Goal: Transaction & Acquisition: Book appointment/travel/reservation

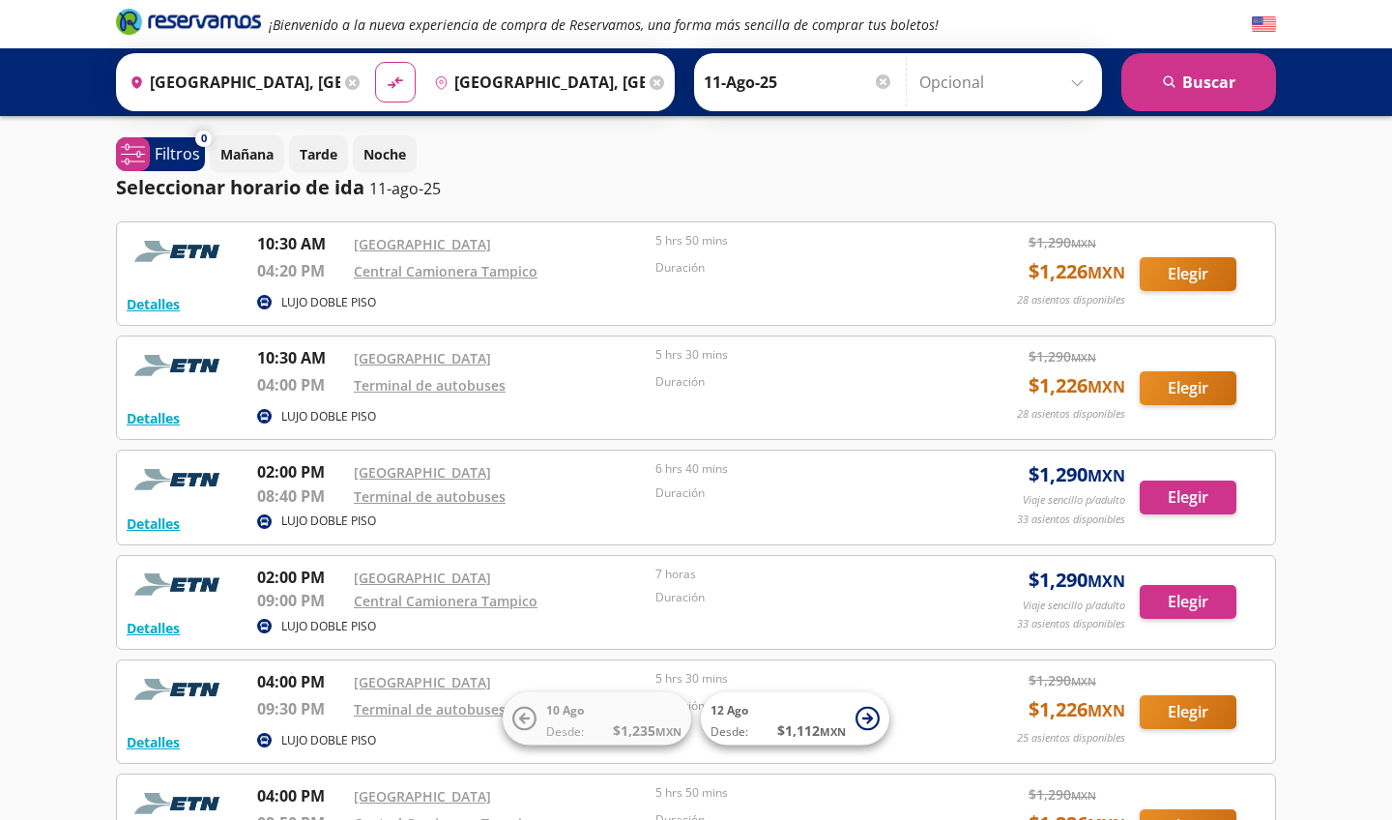
click at [1181, 388] on button "Elegir" at bounding box center [1188, 388] width 97 height 34
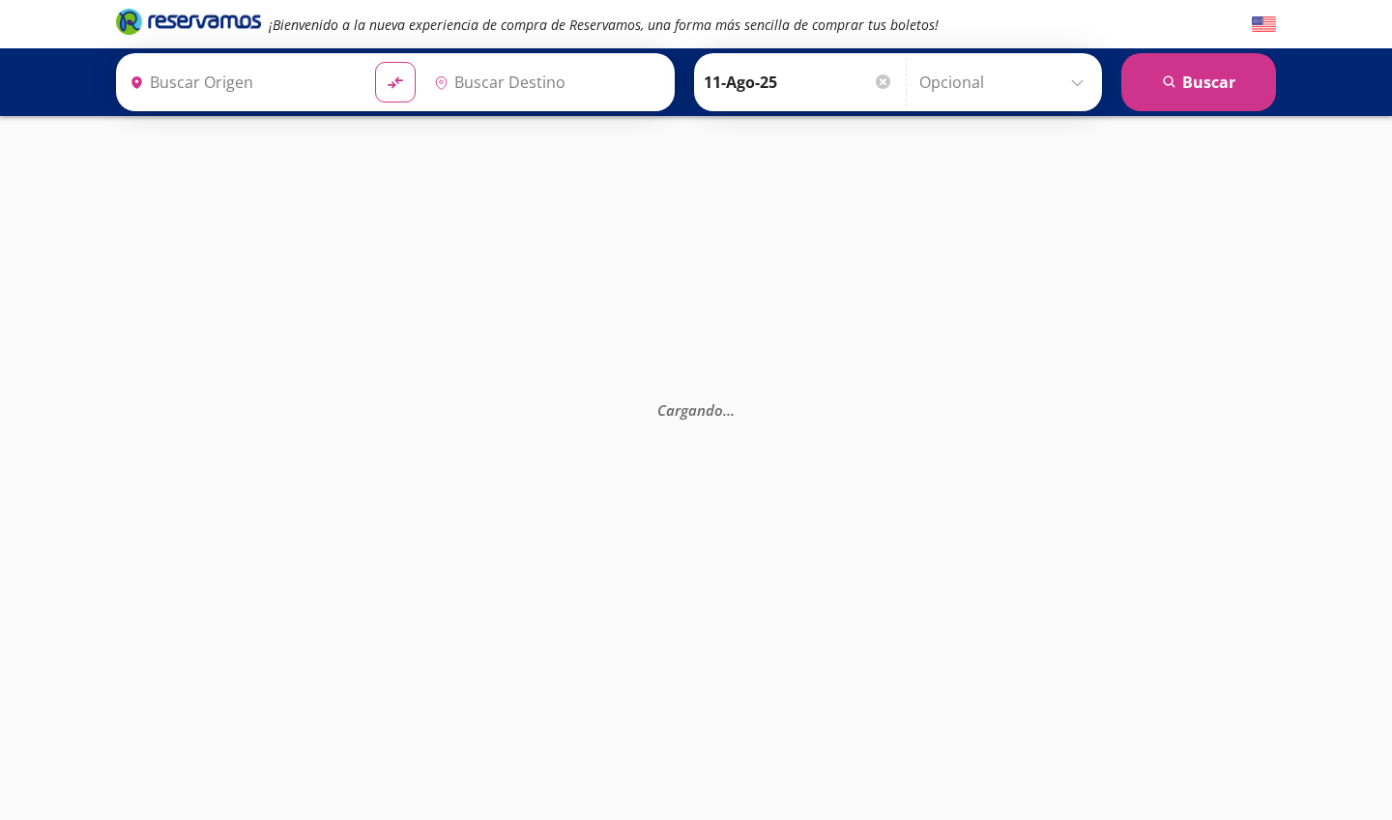
type input "[GEOGRAPHIC_DATA], [GEOGRAPHIC_DATA]"
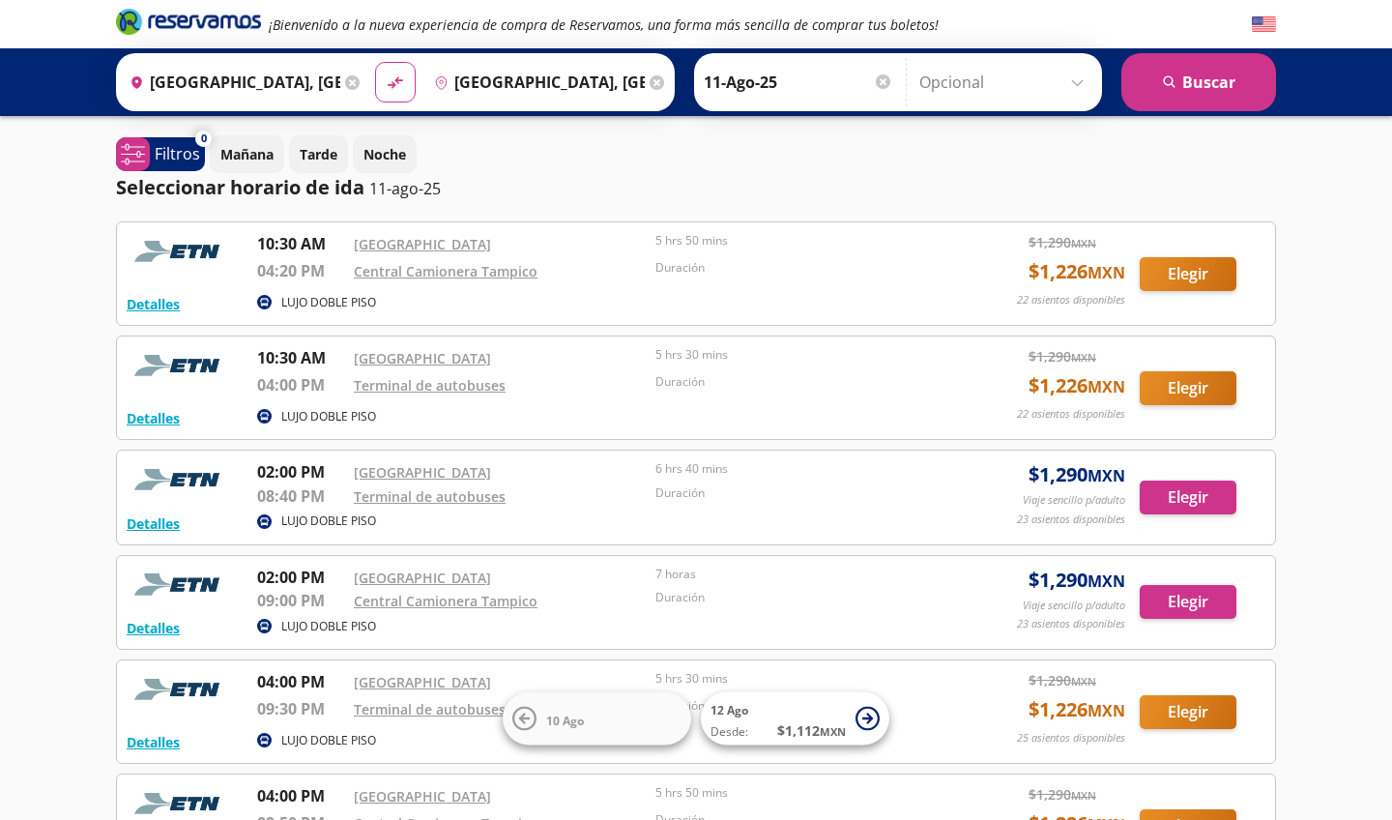
click at [1173, 390] on button "Elegir" at bounding box center [1188, 388] width 97 height 34
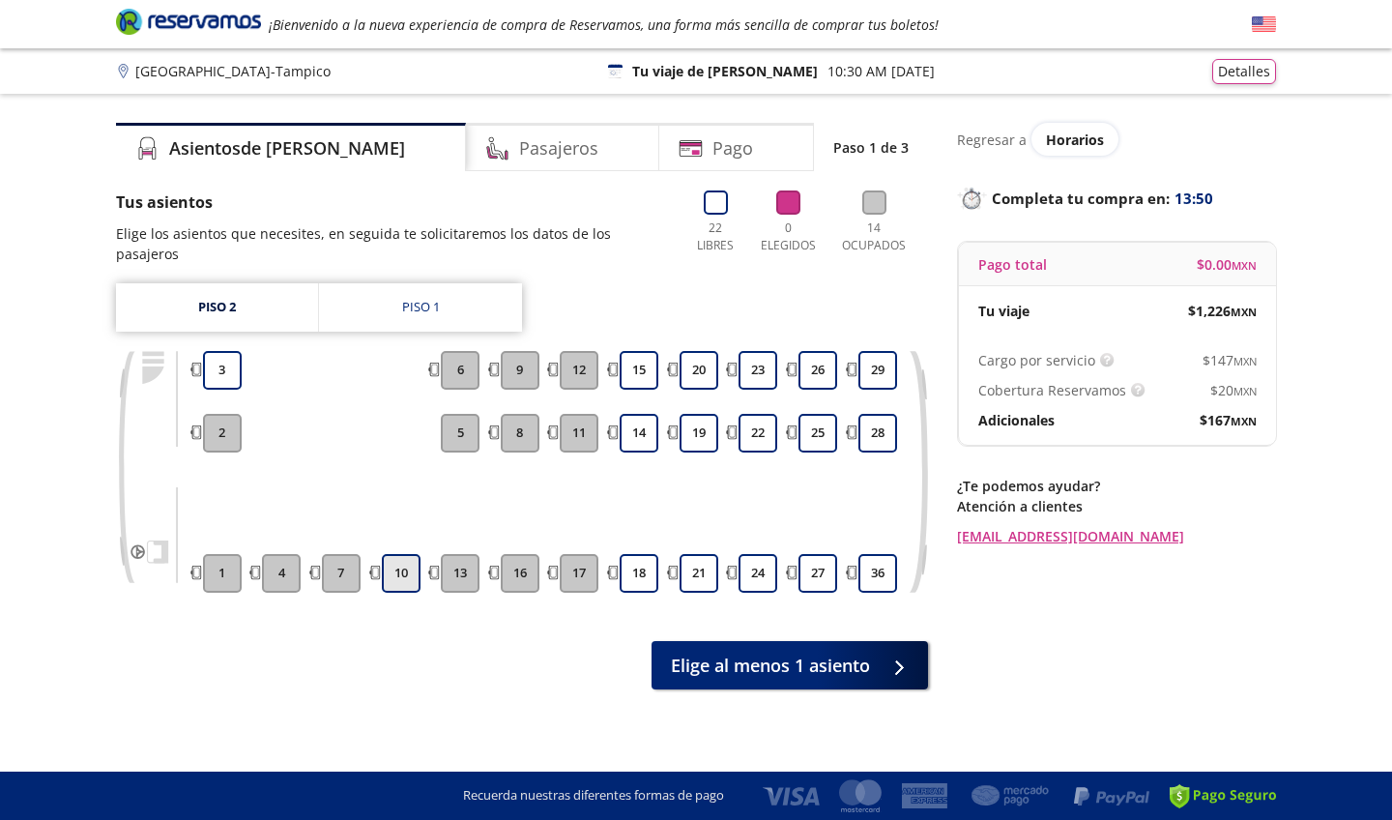
click at [399, 554] on button "10" at bounding box center [401, 573] width 39 height 39
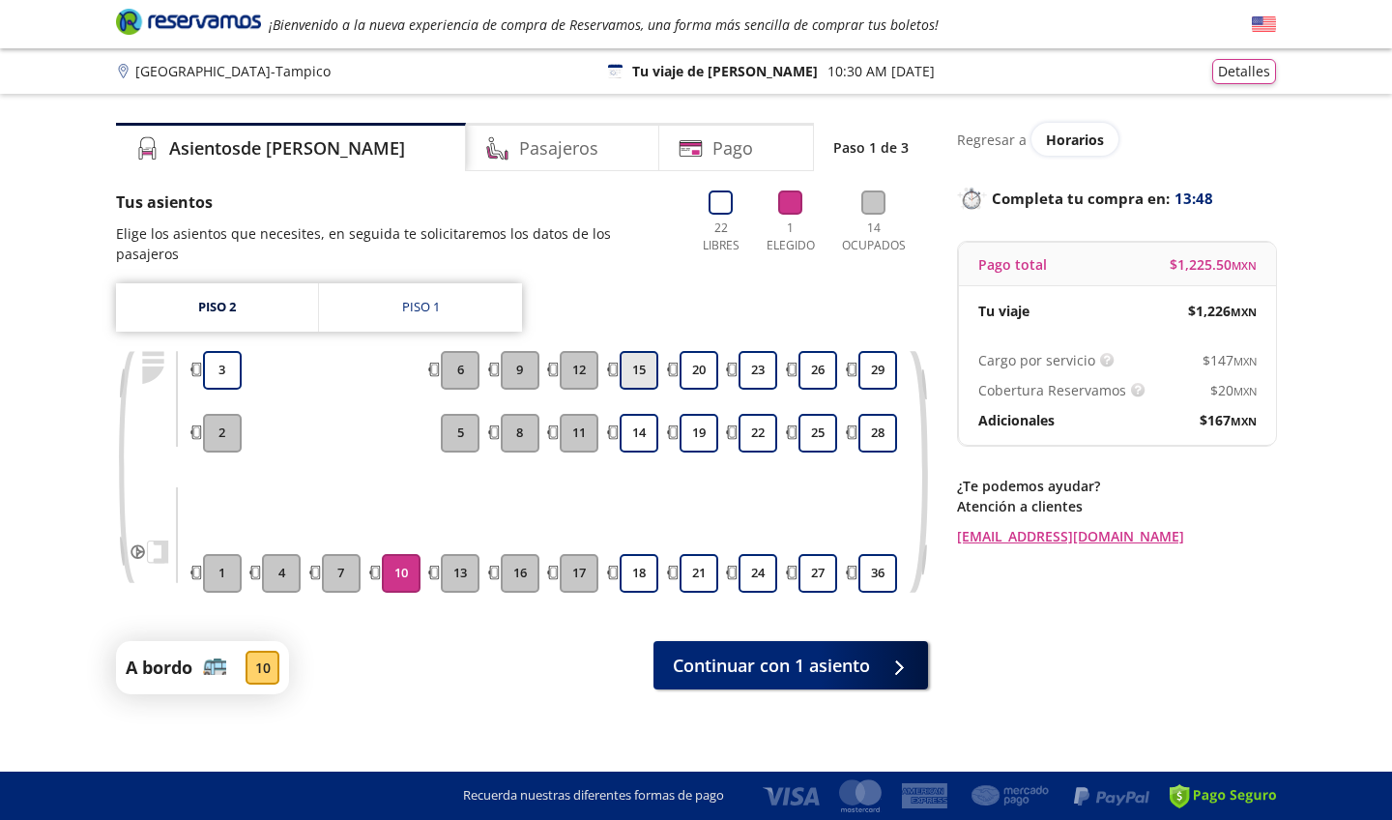
click at [647, 351] on button "15" at bounding box center [639, 370] width 39 height 39
click at [645, 414] on button "14" at bounding box center [639, 433] width 39 height 39
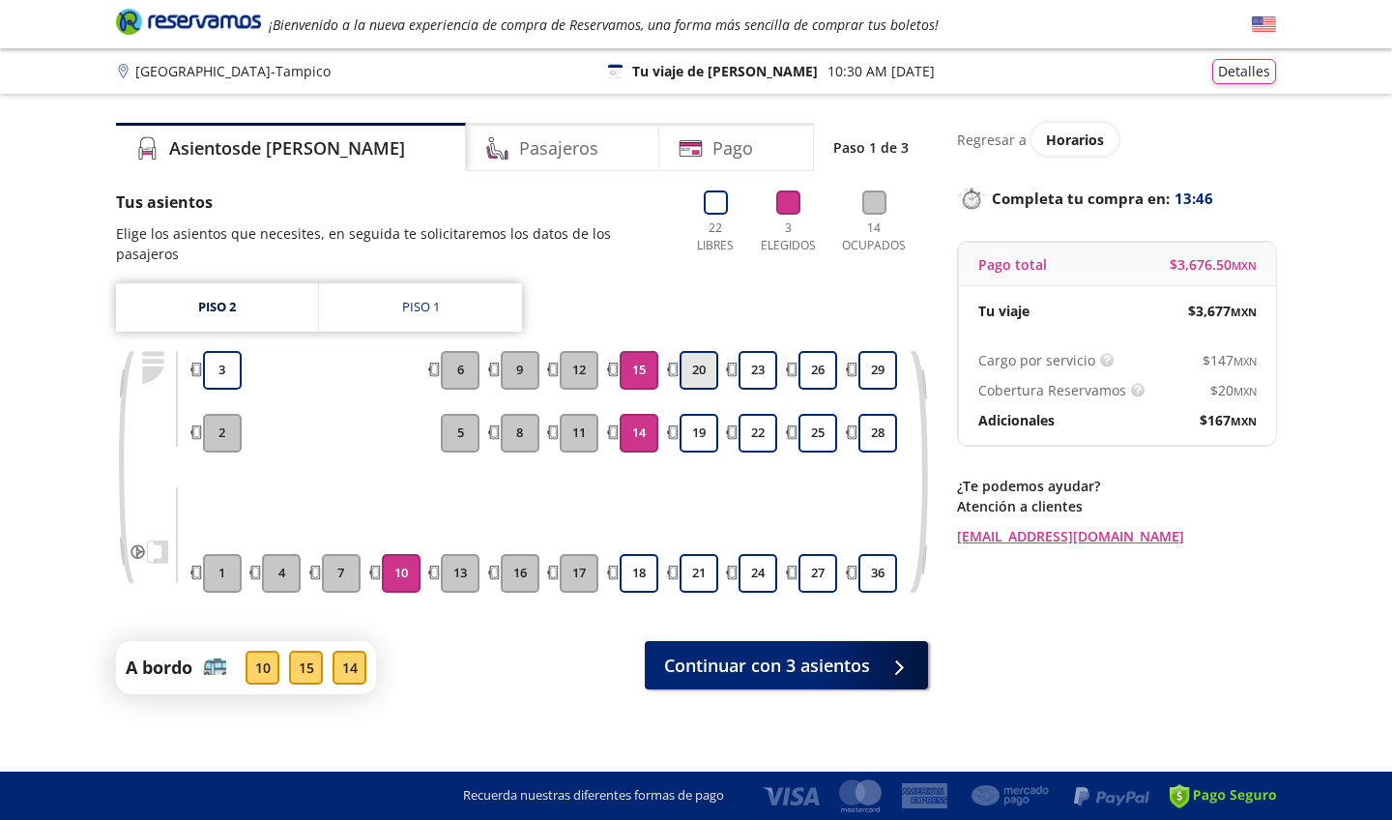
click at [700, 354] on button "20" at bounding box center [699, 370] width 39 height 39
click at [700, 414] on button "19" at bounding box center [699, 433] width 39 height 39
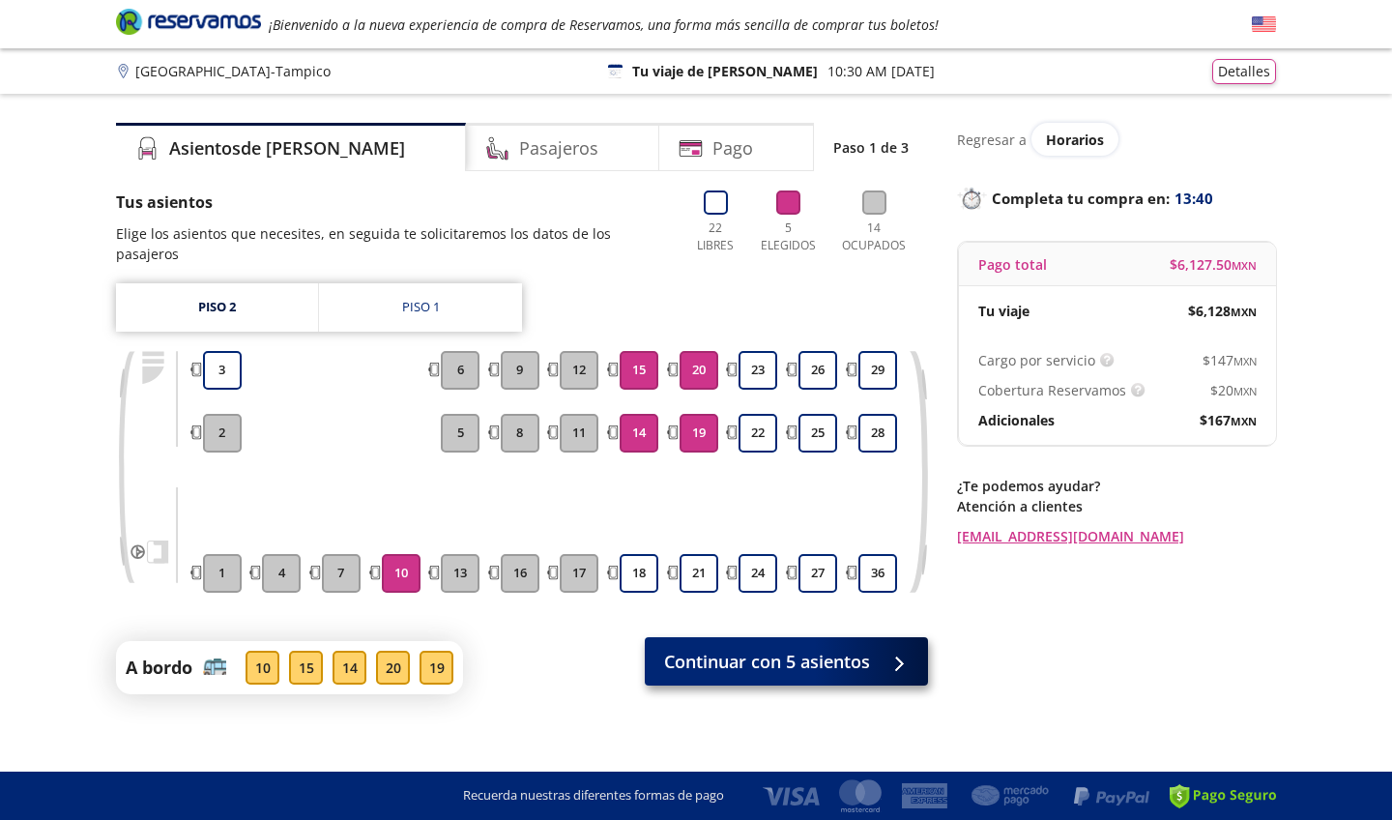
click at [734, 649] on span "Continuar con 5 asientos" at bounding box center [767, 662] width 206 height 26
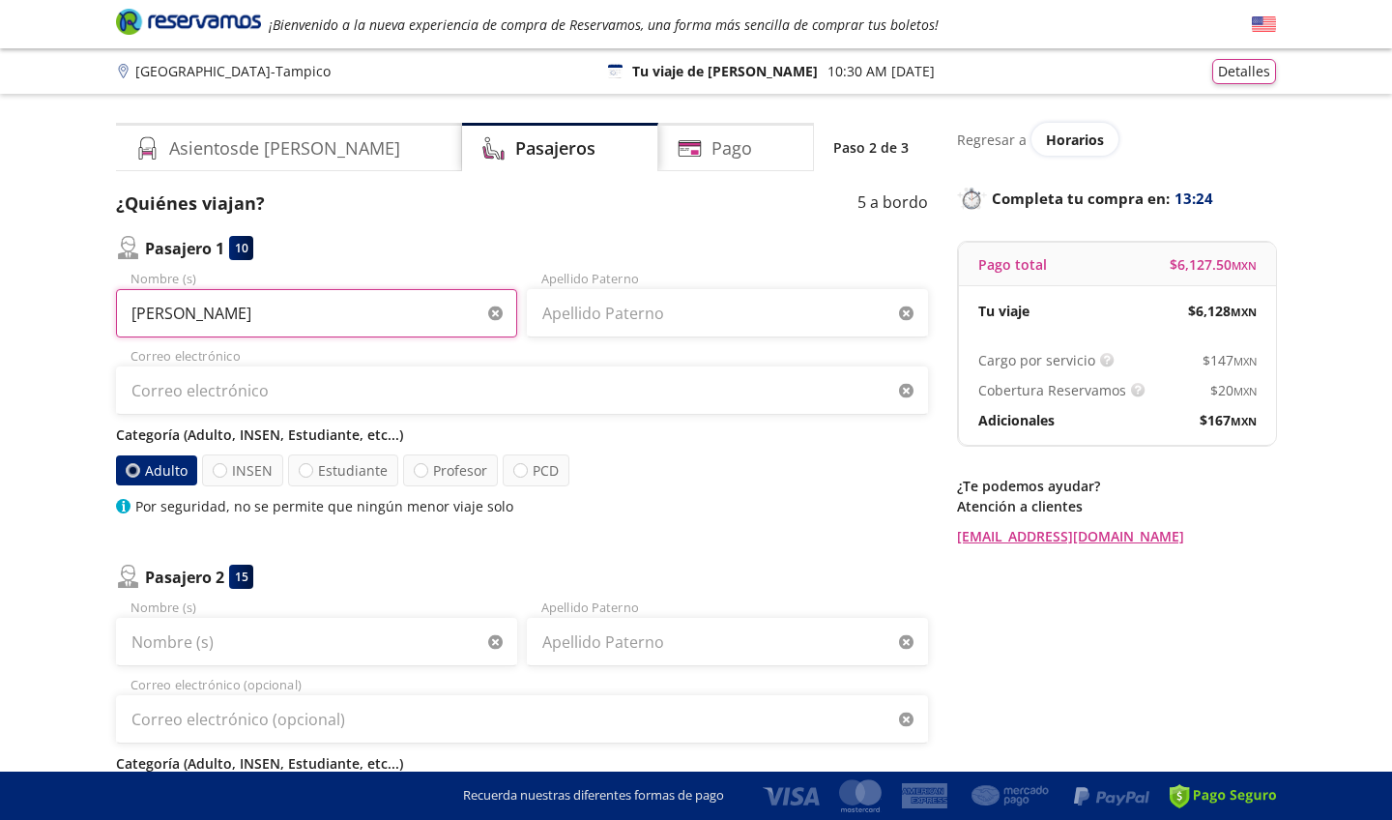
type input "[PERSON_NAME]"
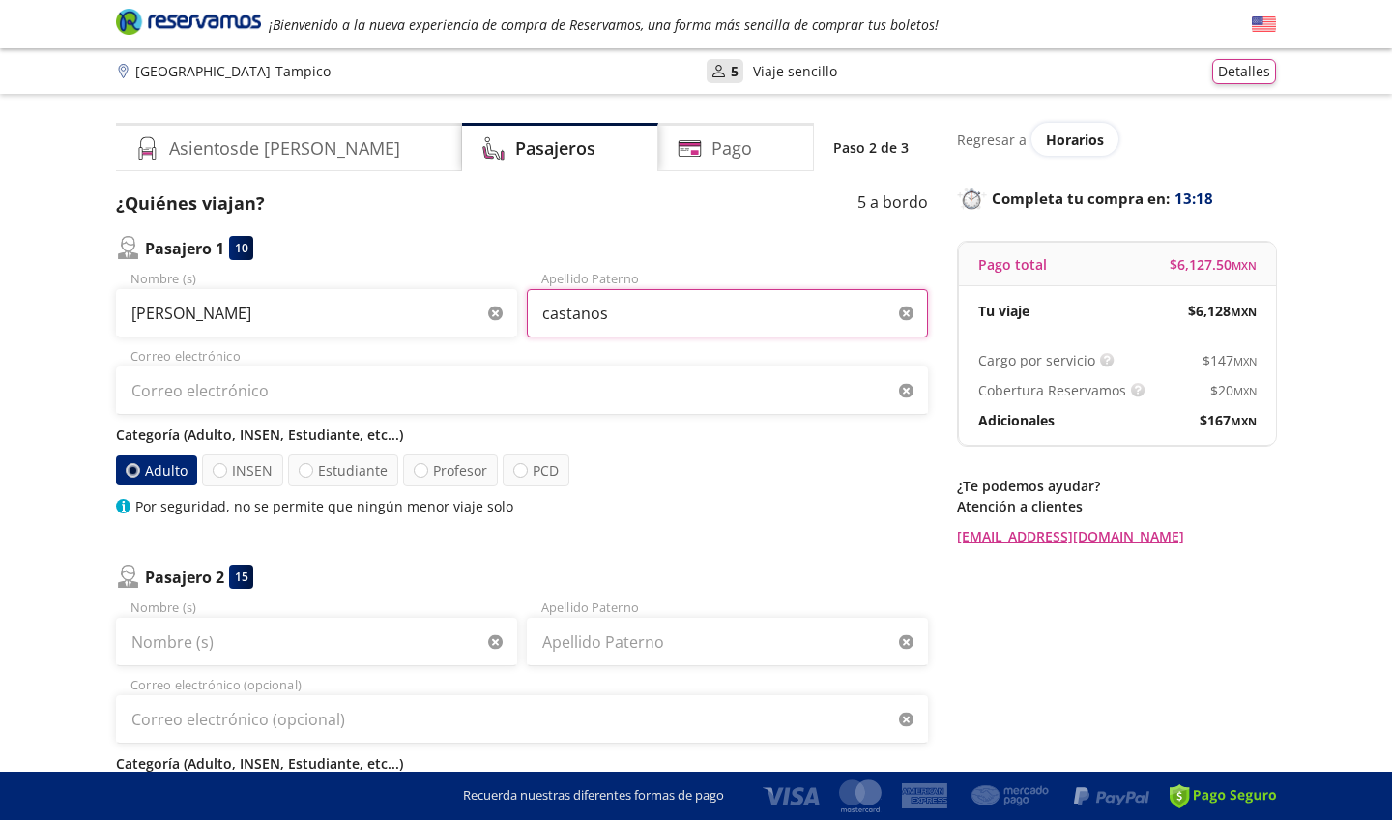
type input "castanos"
click at [721, 440] on p "Categoría (Adulto, INSEN, Estudiante, etc...)" at bounding box center [522, 434] width 812 height 20
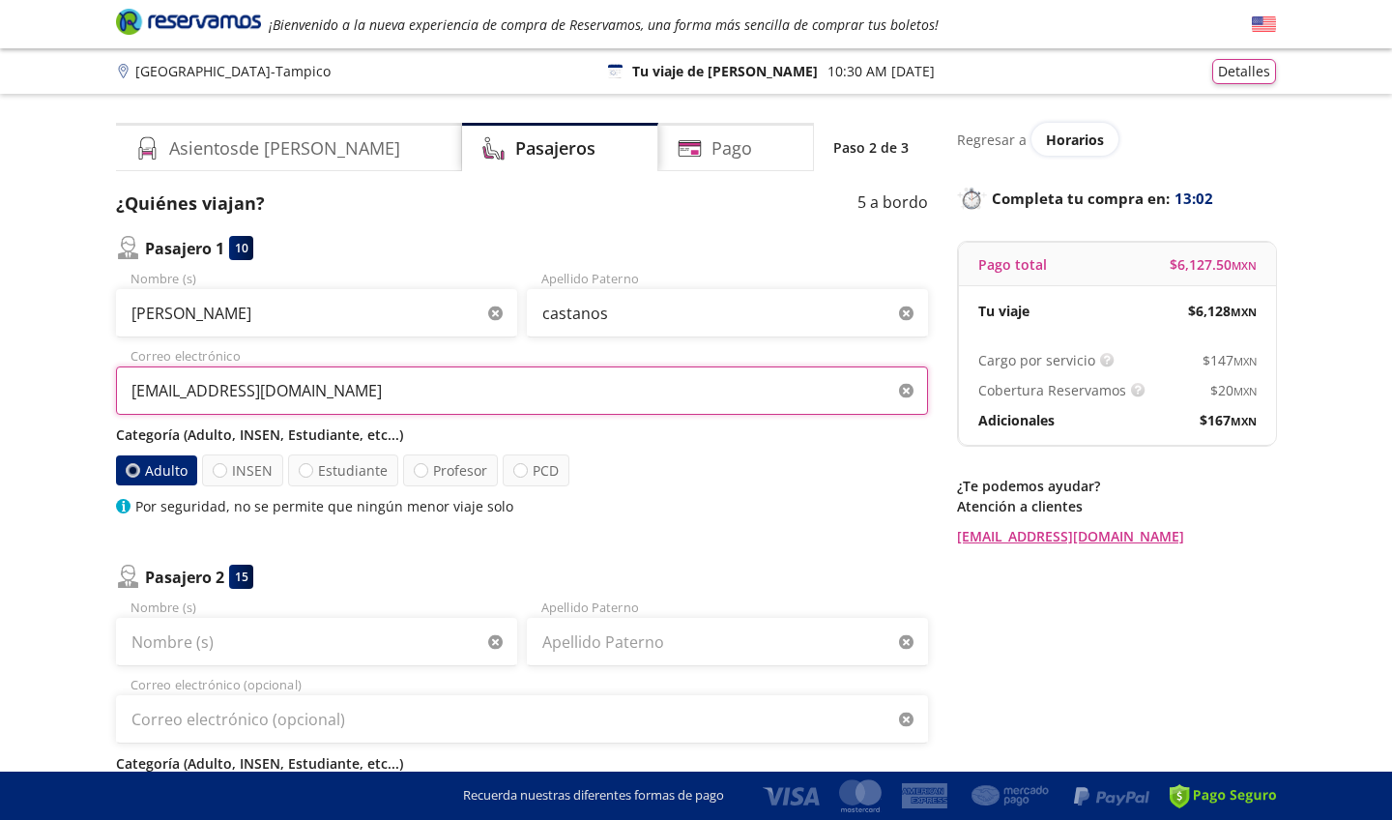
type input "[EMAIL_ADDRESS][DOMAIN_NAME]"
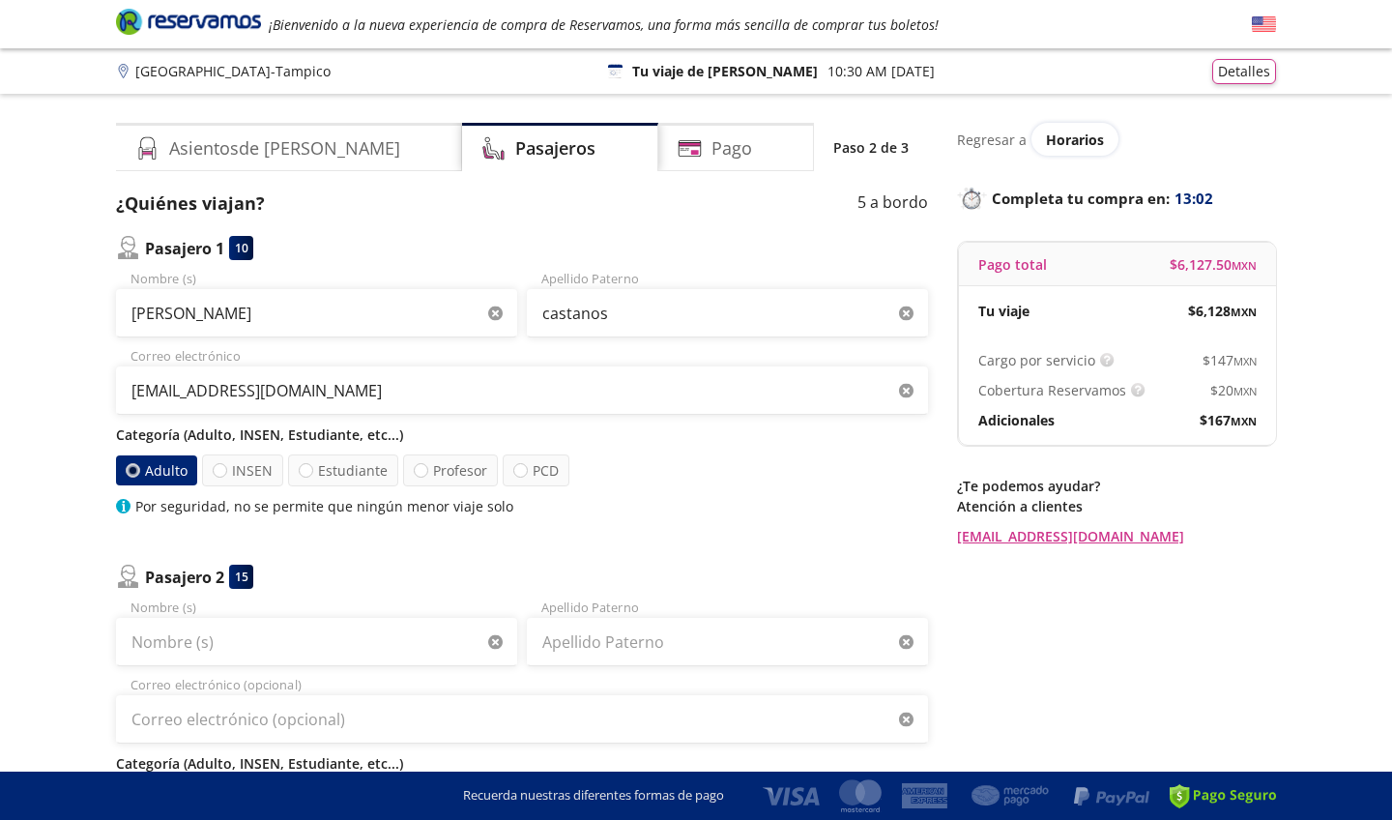
click at [679, 483] on div "Adulto INSEN Estudiante Profesor PCD" at bounding box center [522, 470] width 812 height 32
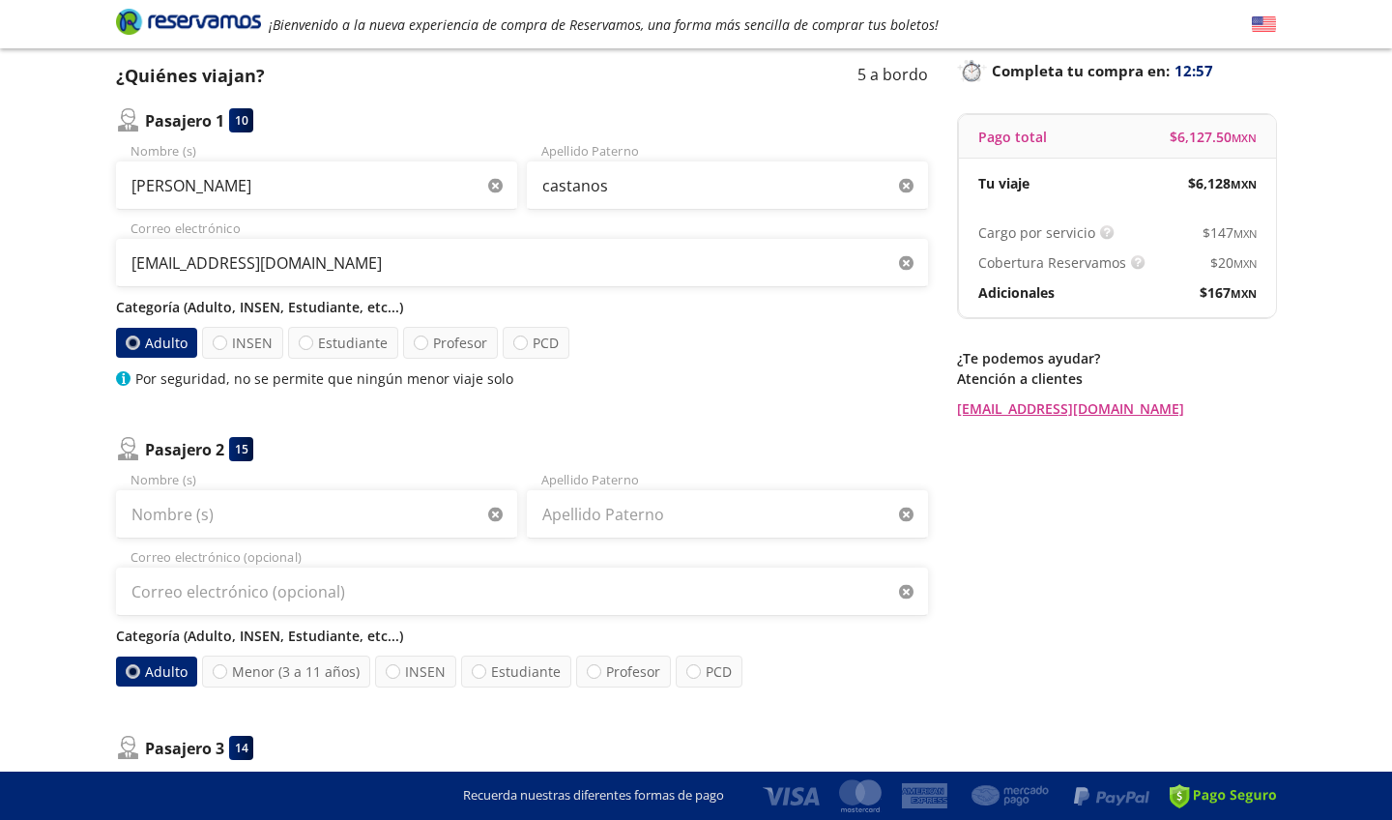
scroll to position [124, 0]
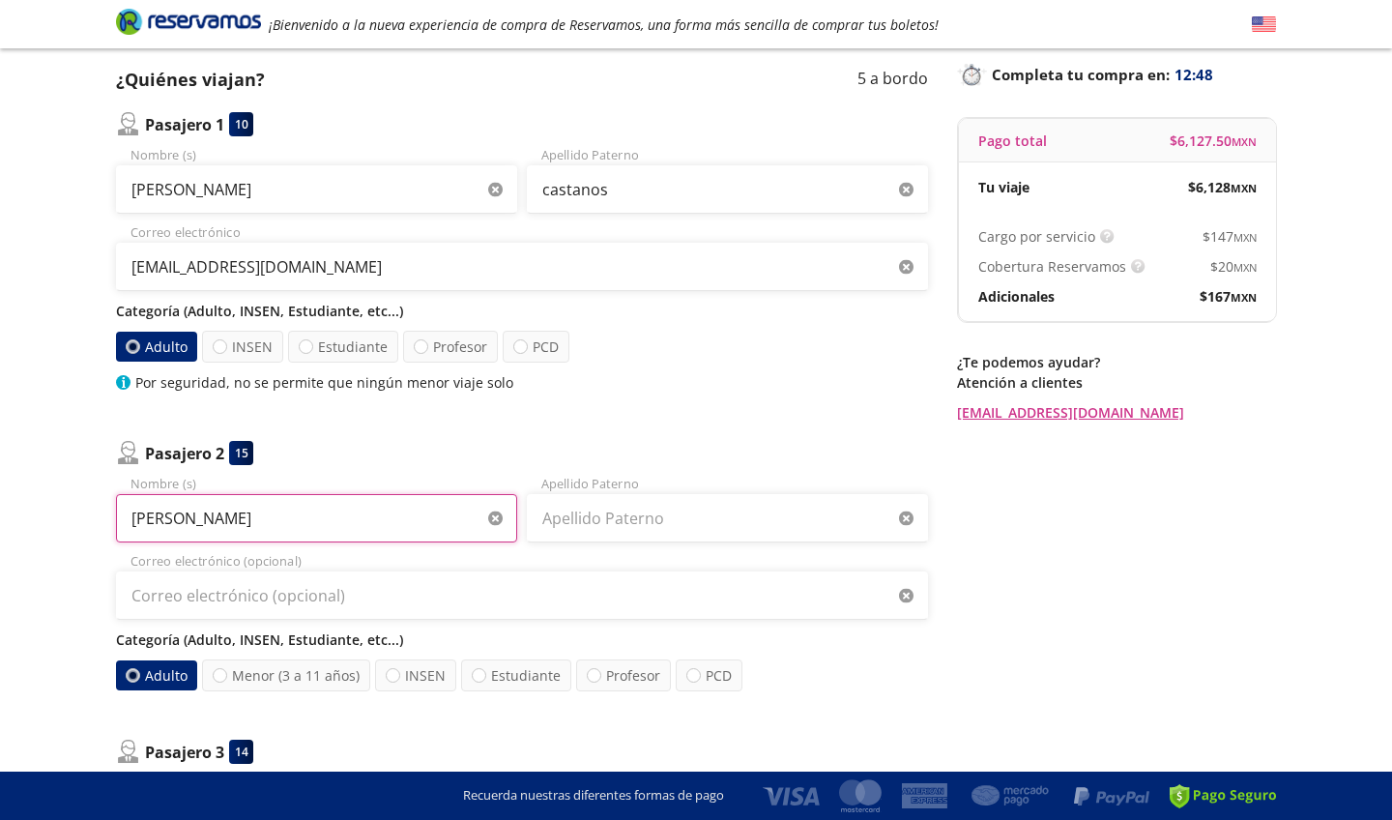
type input "[PERSON_NAME]"
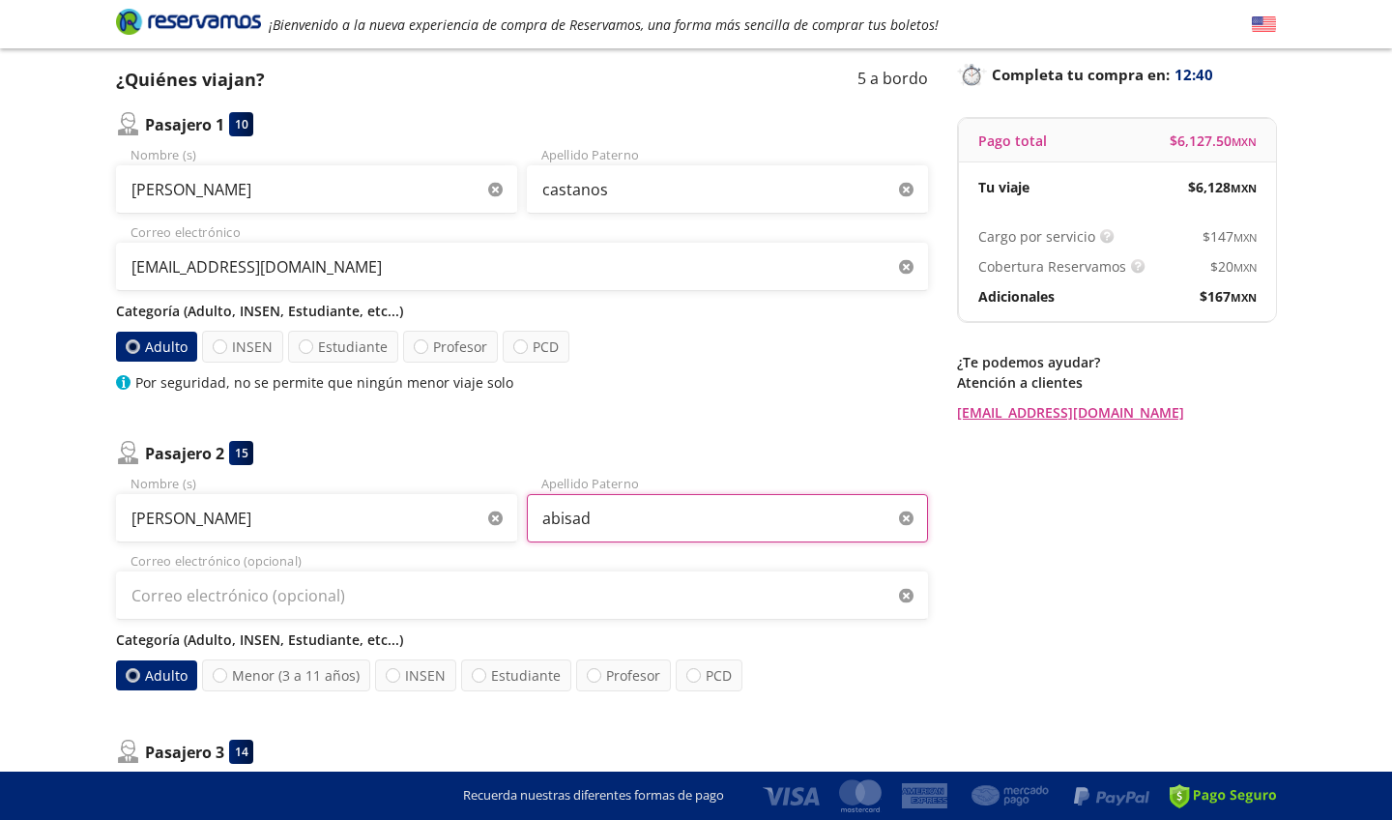
type input "abisad"
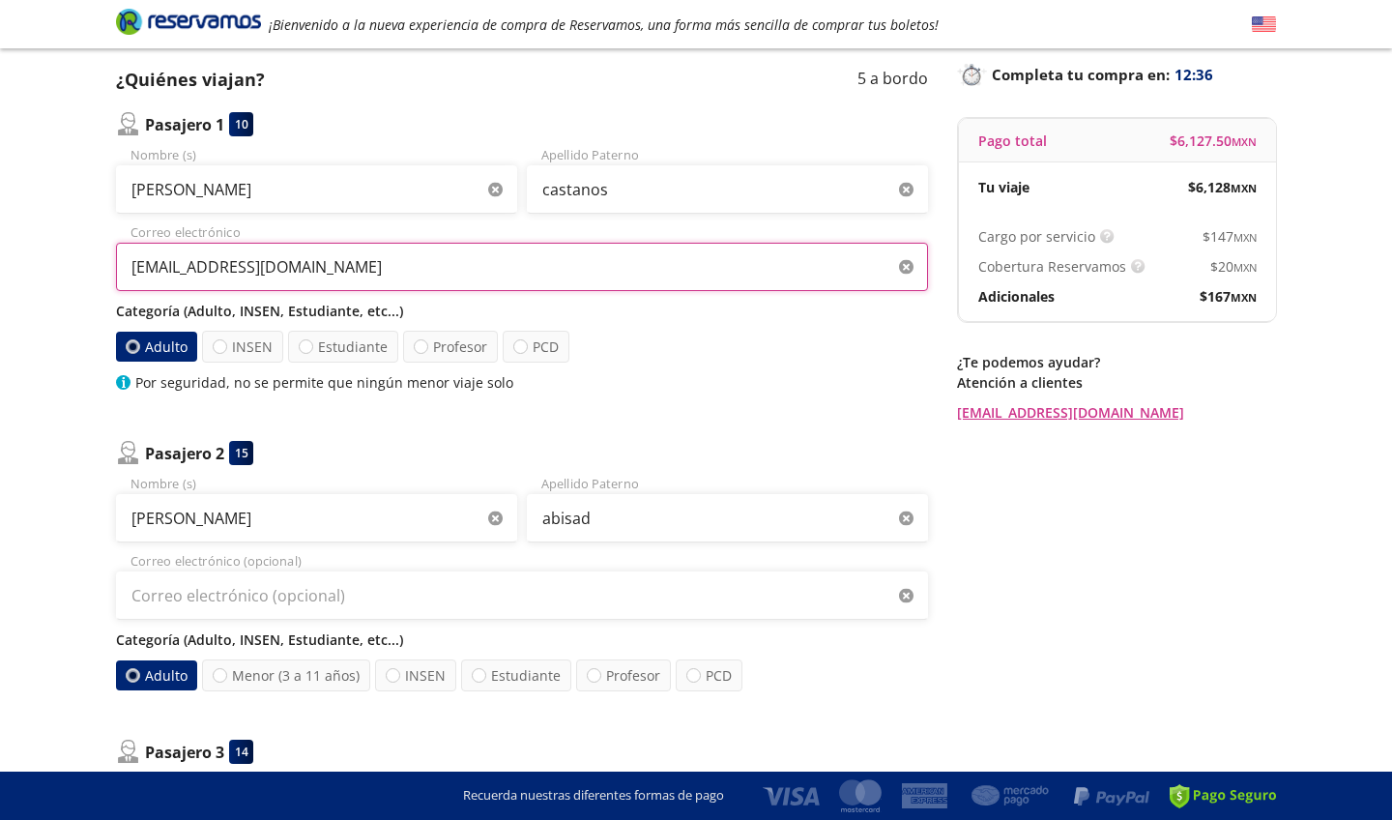
drag, startPoint x: 381, startPoint y: 268, endPoint x: 128, endPoint y: 270, distance: 253.3
click at [128, 270] on input "[EMAIL_ADDRESS][DOMAIN_NAME]" at bounding box center [522, 267] width 812 height 48
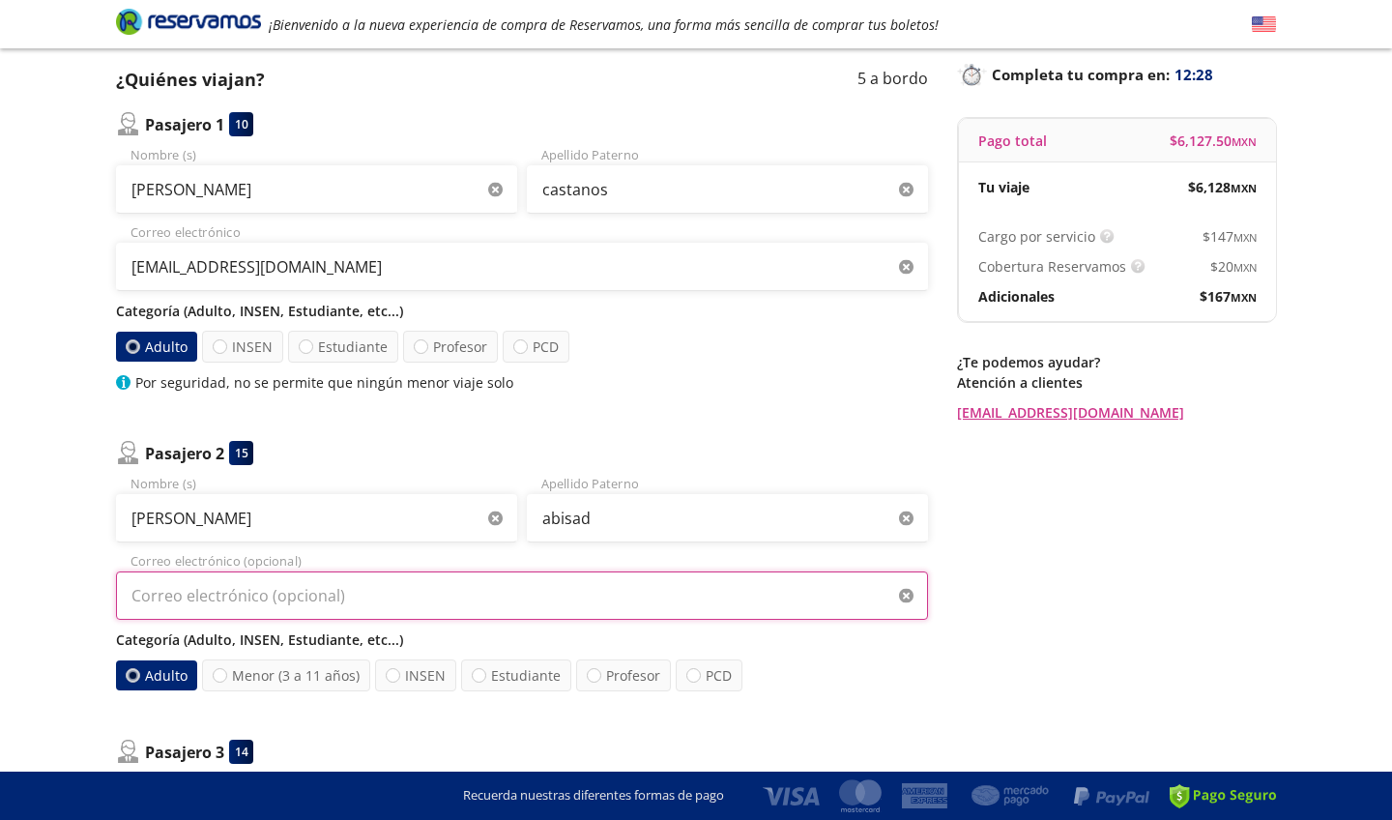
paste input "[EMAIL_ADDRESS][DOMAIN_NAME]"
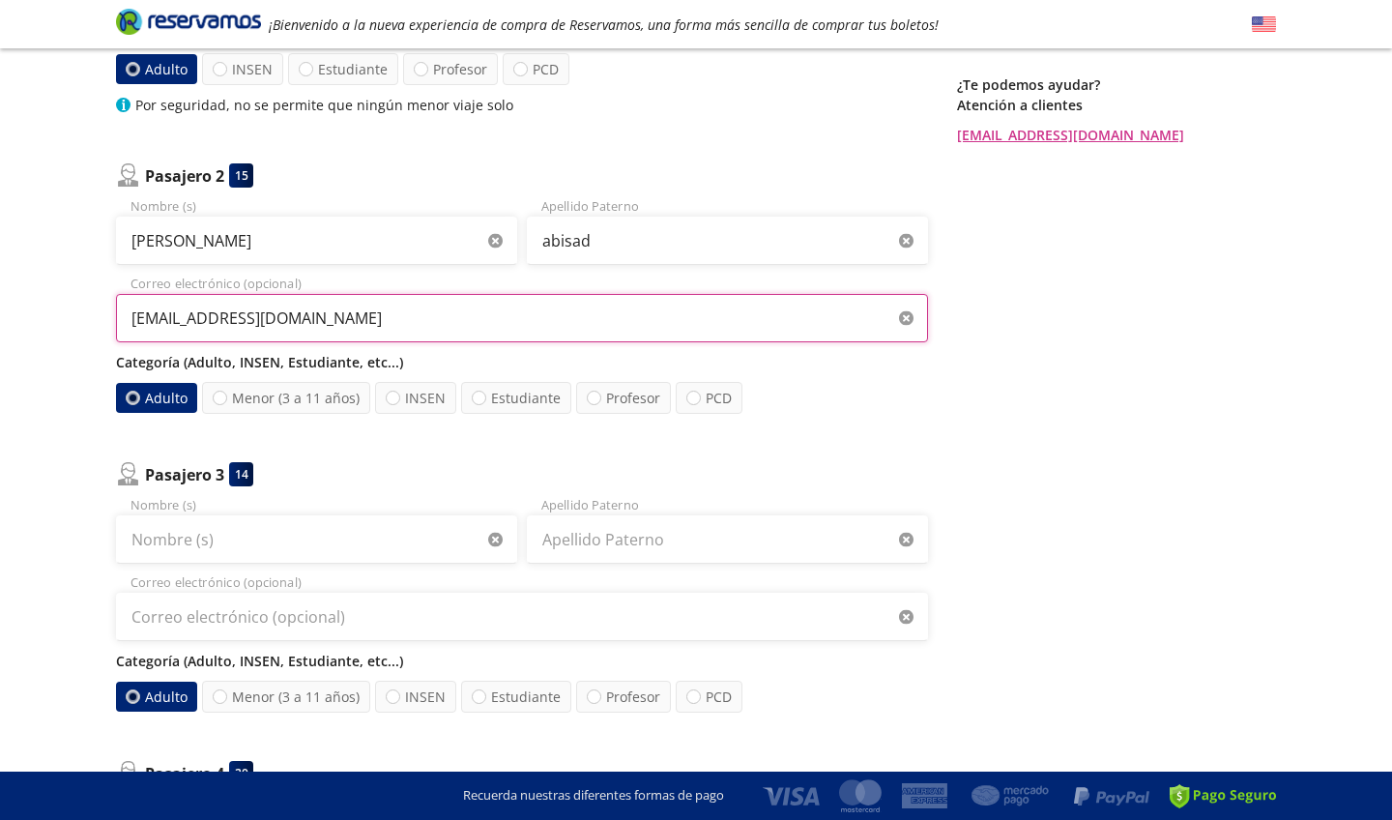
scroll to position [407, 0]
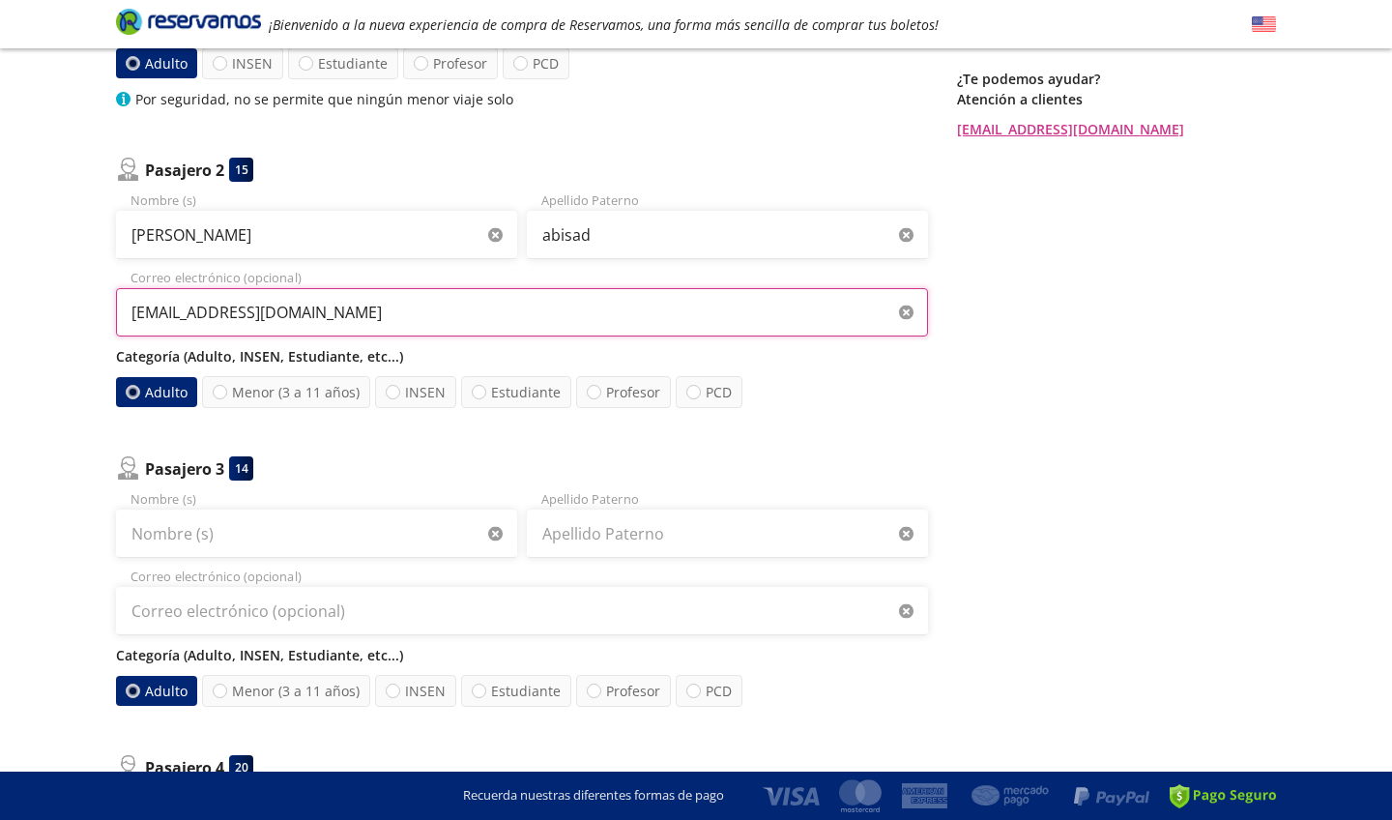
type input "[EMAIL_ADDRESS][DOMAIN_NAME]"
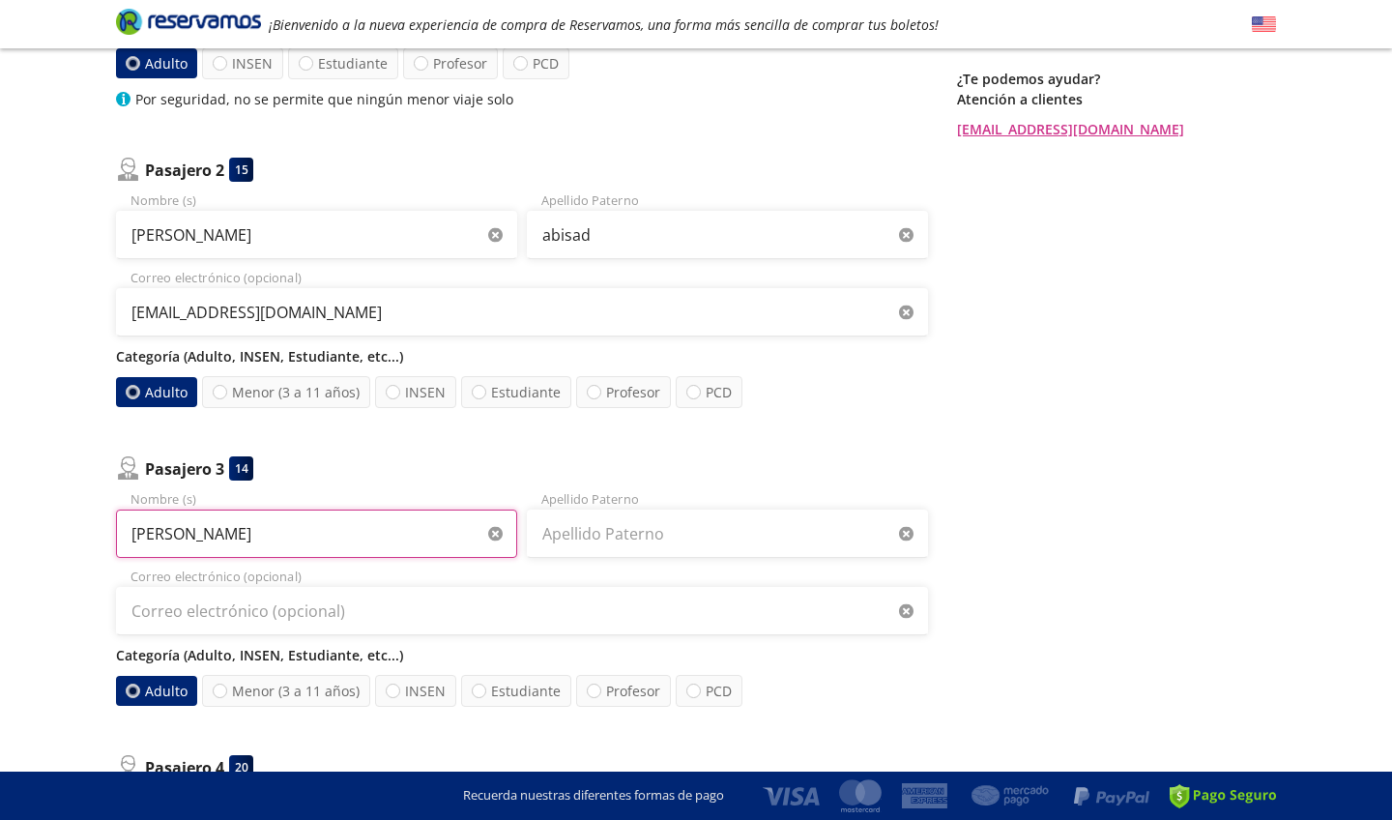
type input "[PERSON_NAME]"
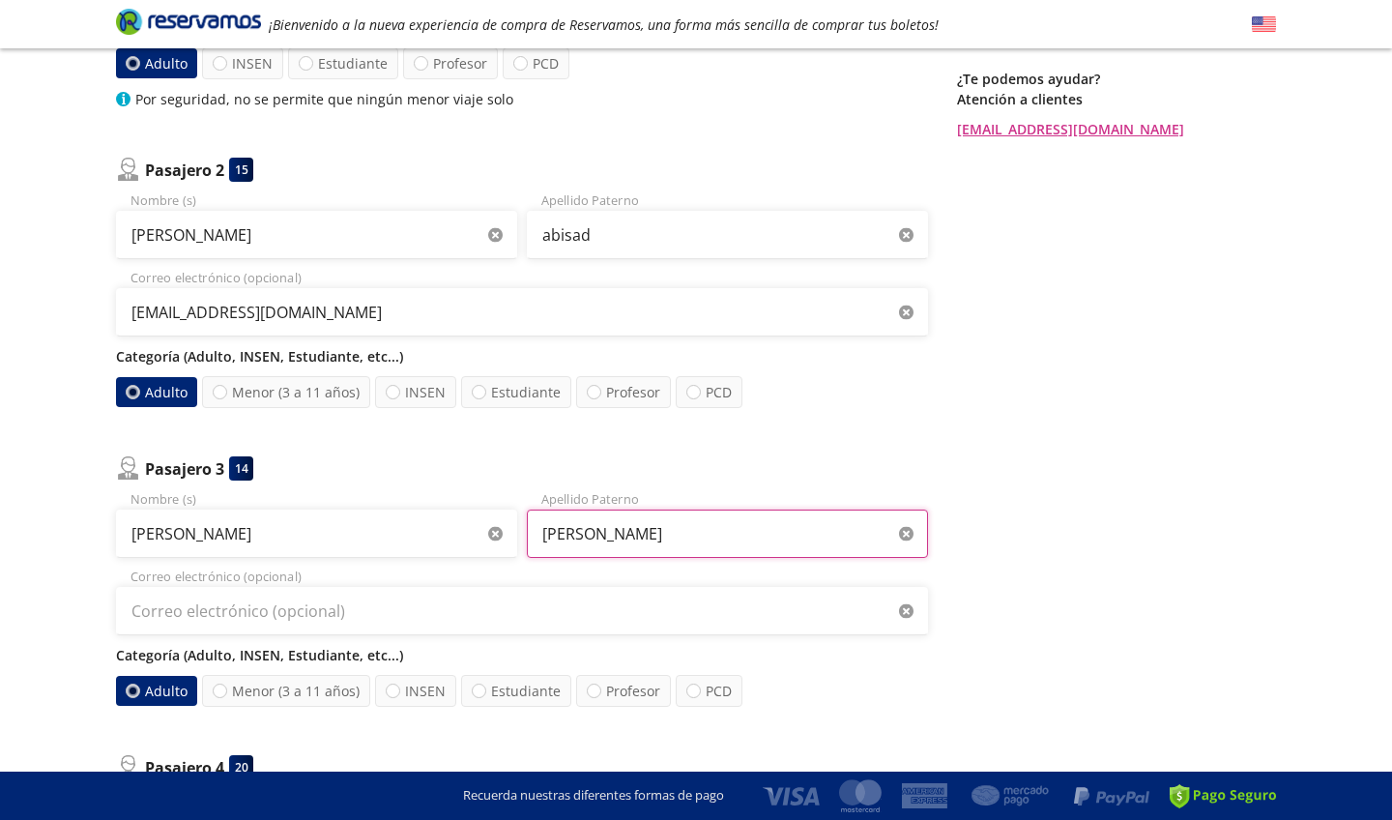
type input "[PERSON_NAME]"
click at [1082, 467] on div "Regresar a Horarios Completa tu compra en : 12:10 Pago total $ 6,127.50 MXN Tu …" at bounding box center [1116, 623] width 319 height 1814
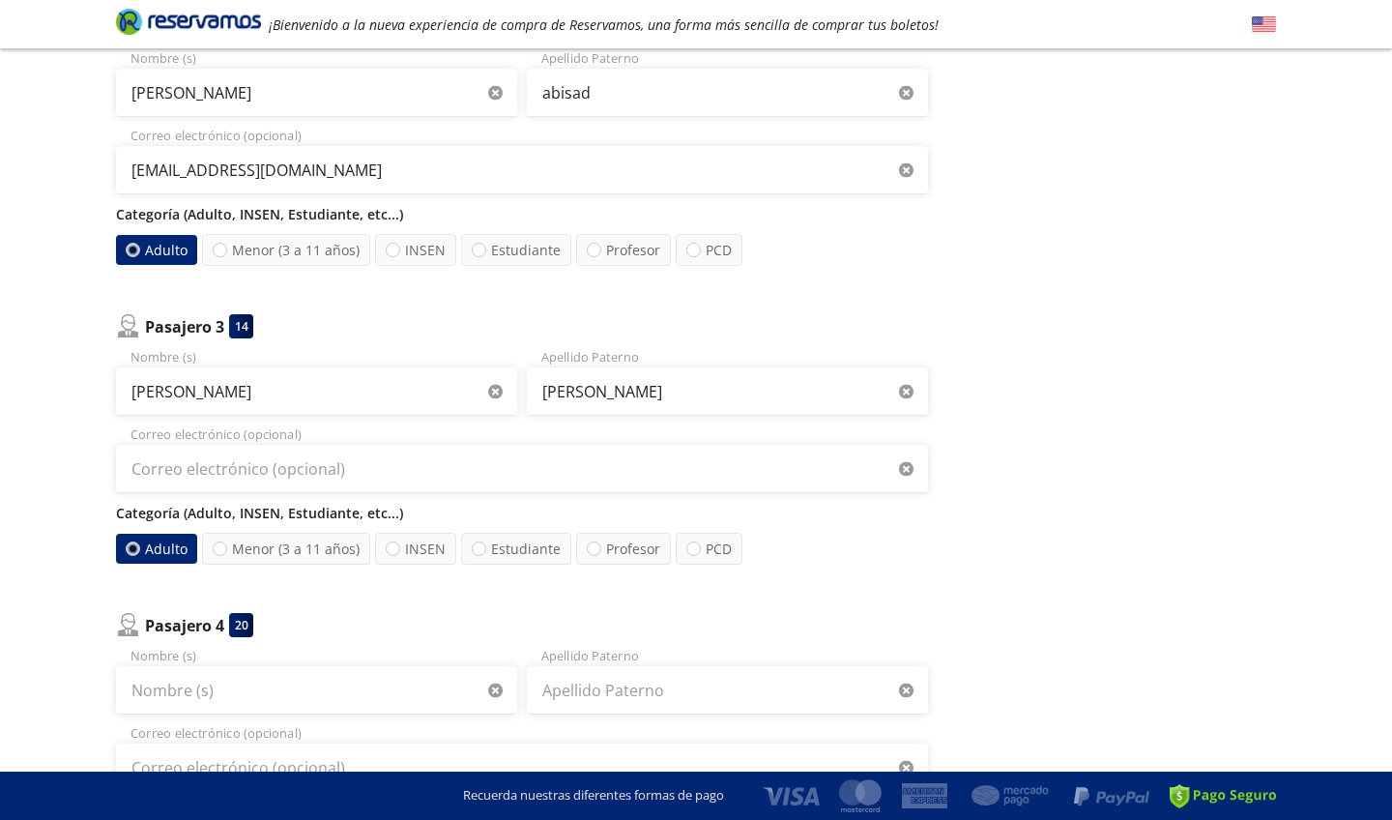
scroll to position [690, 0]
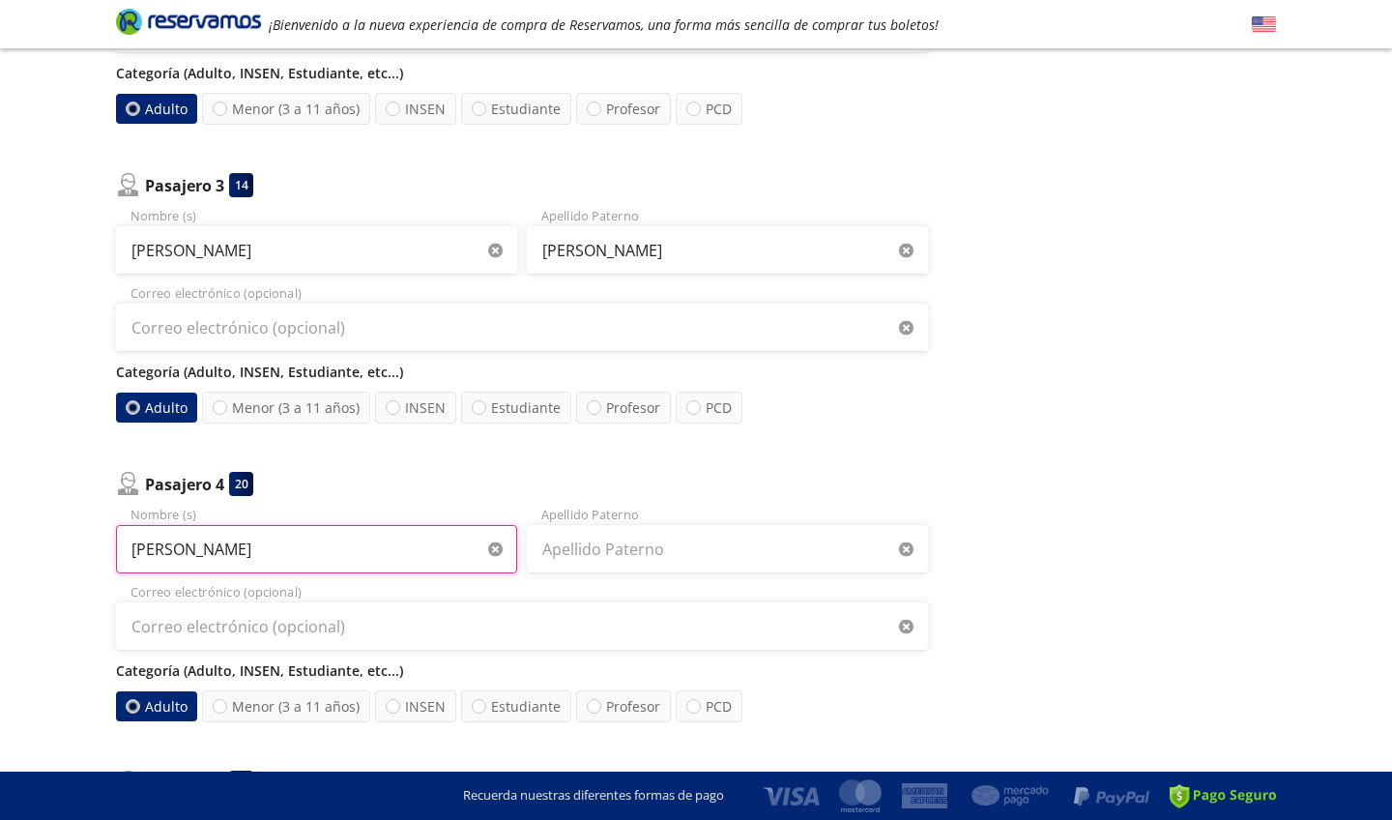
type input "[PERSON_NAME]"
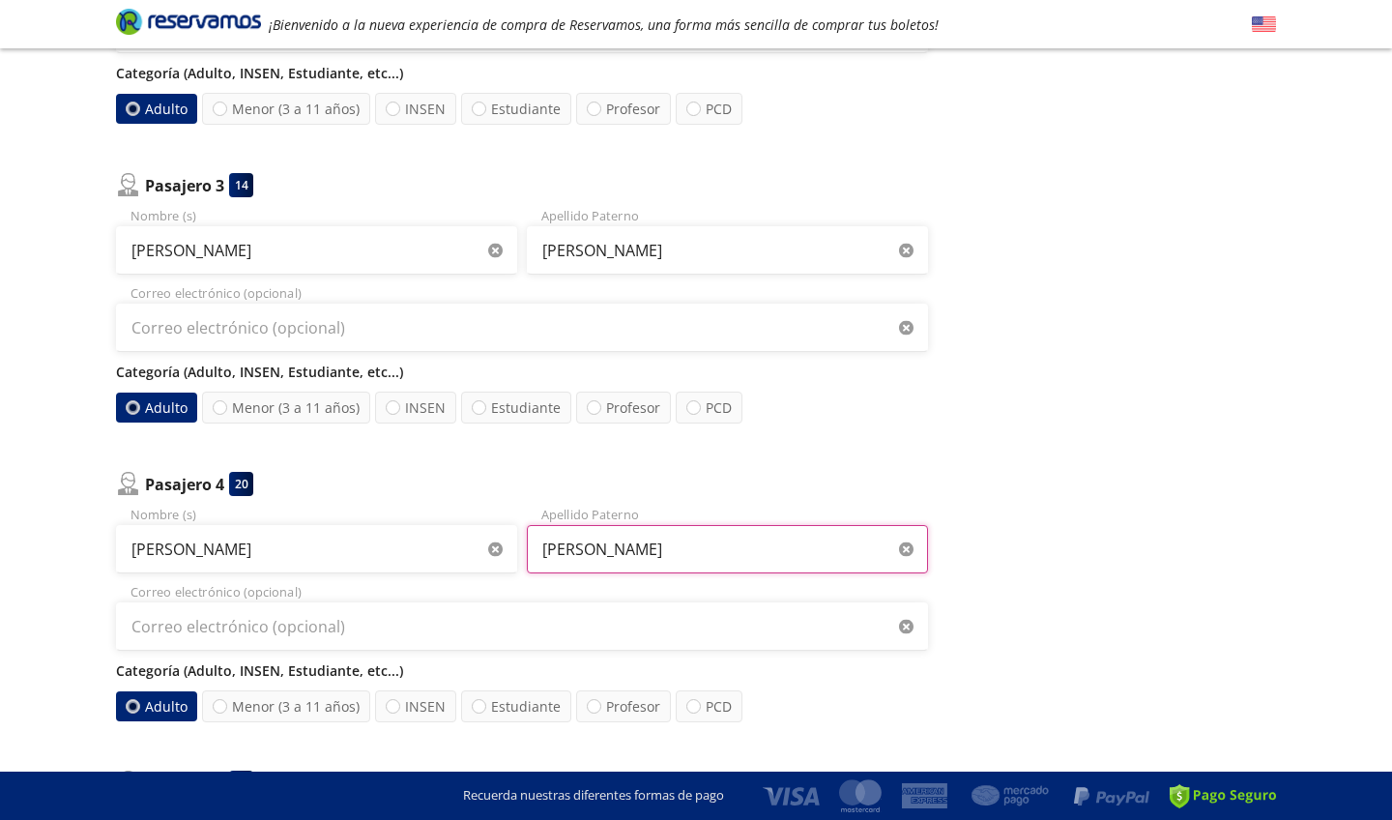
type input "[PERSON_NAME]"
click at [1068, 513] on div "Regresar a Horarios Completa tu compra en : 11:57 Pago total $ 6,127.50 MXN Tu …" at bounding box center [1116, 339] width 319 height 1814
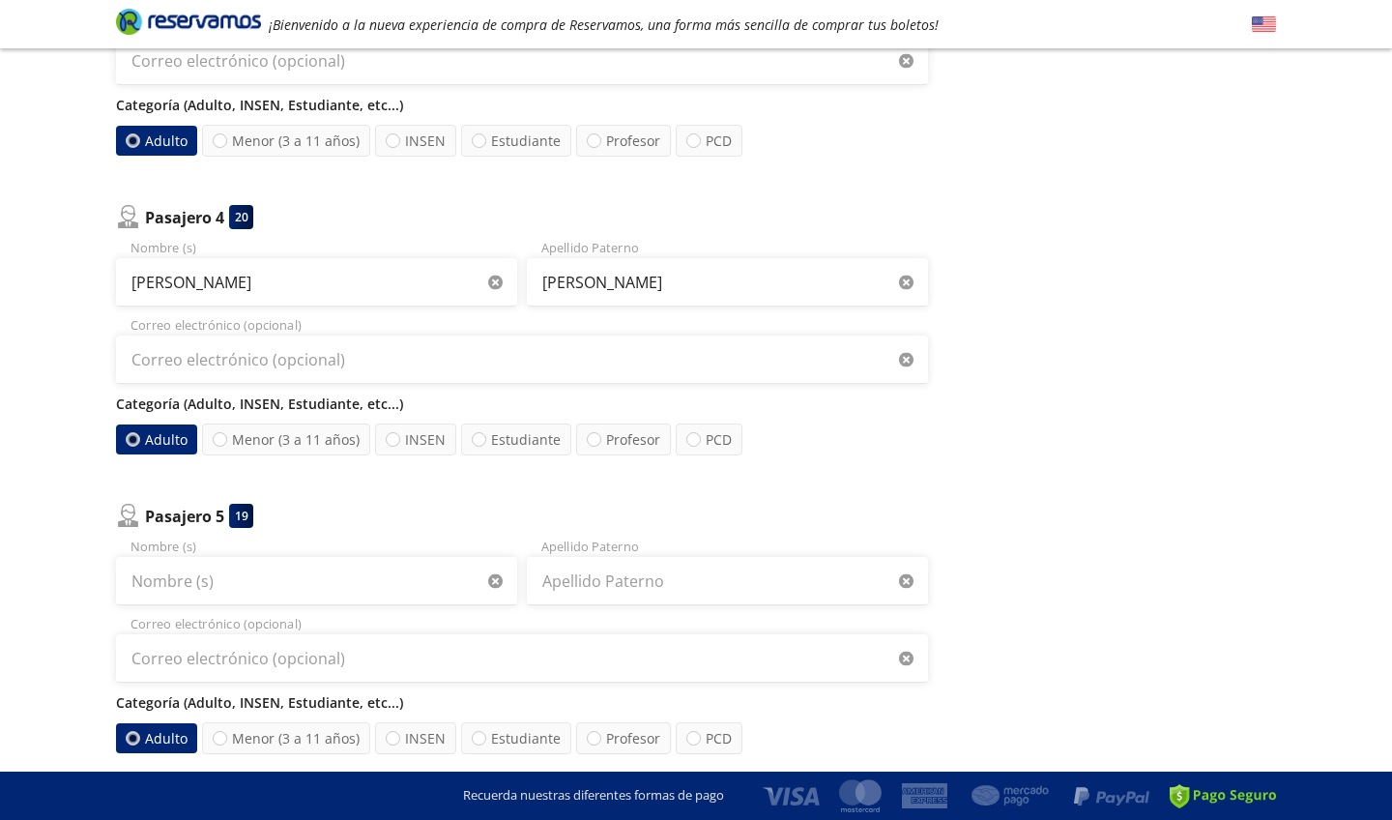
scroll to position [983, 0]
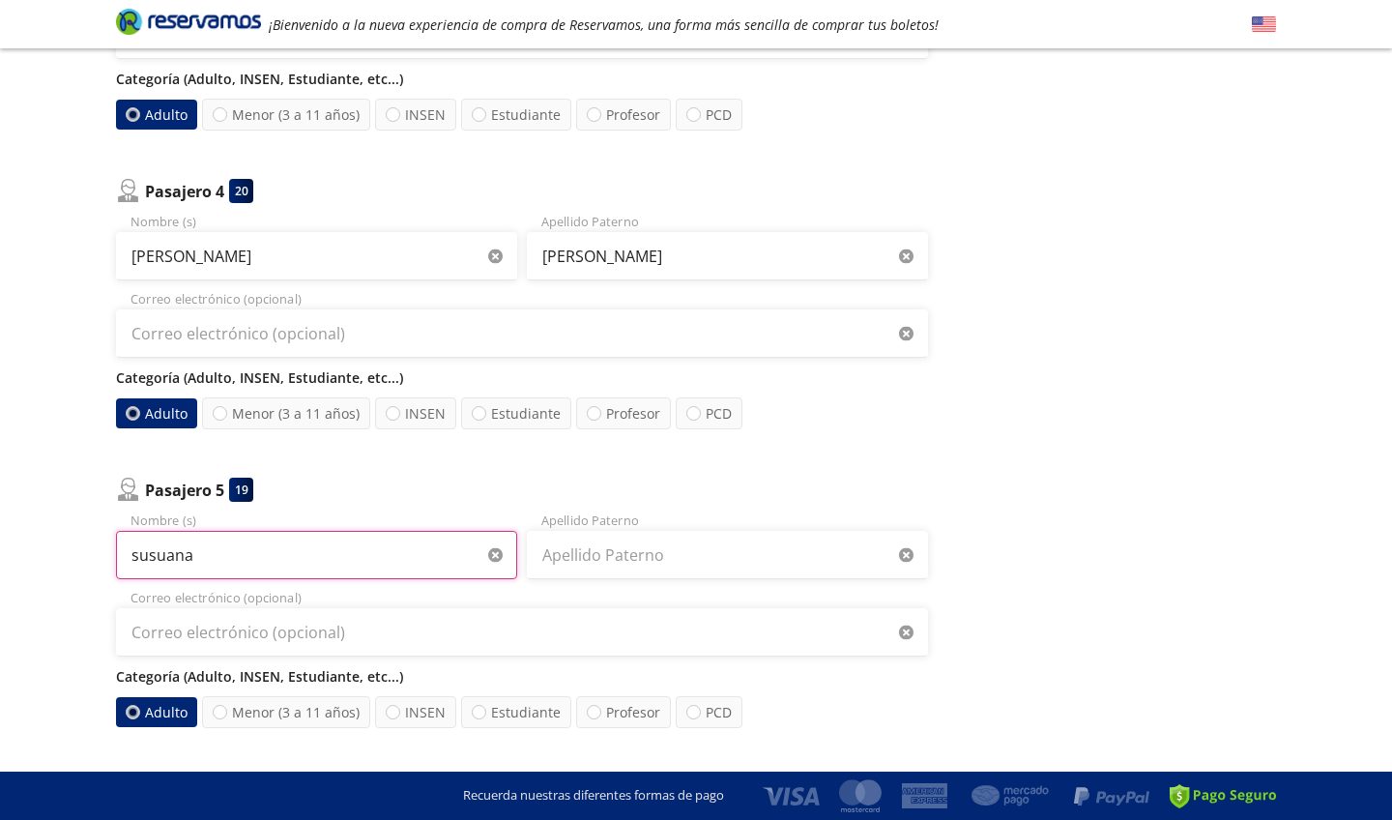
click at [311, 566] on input "susuana" at bounding box center [316, 555] width 401 height 48
type input "[PERSON_NAME]"
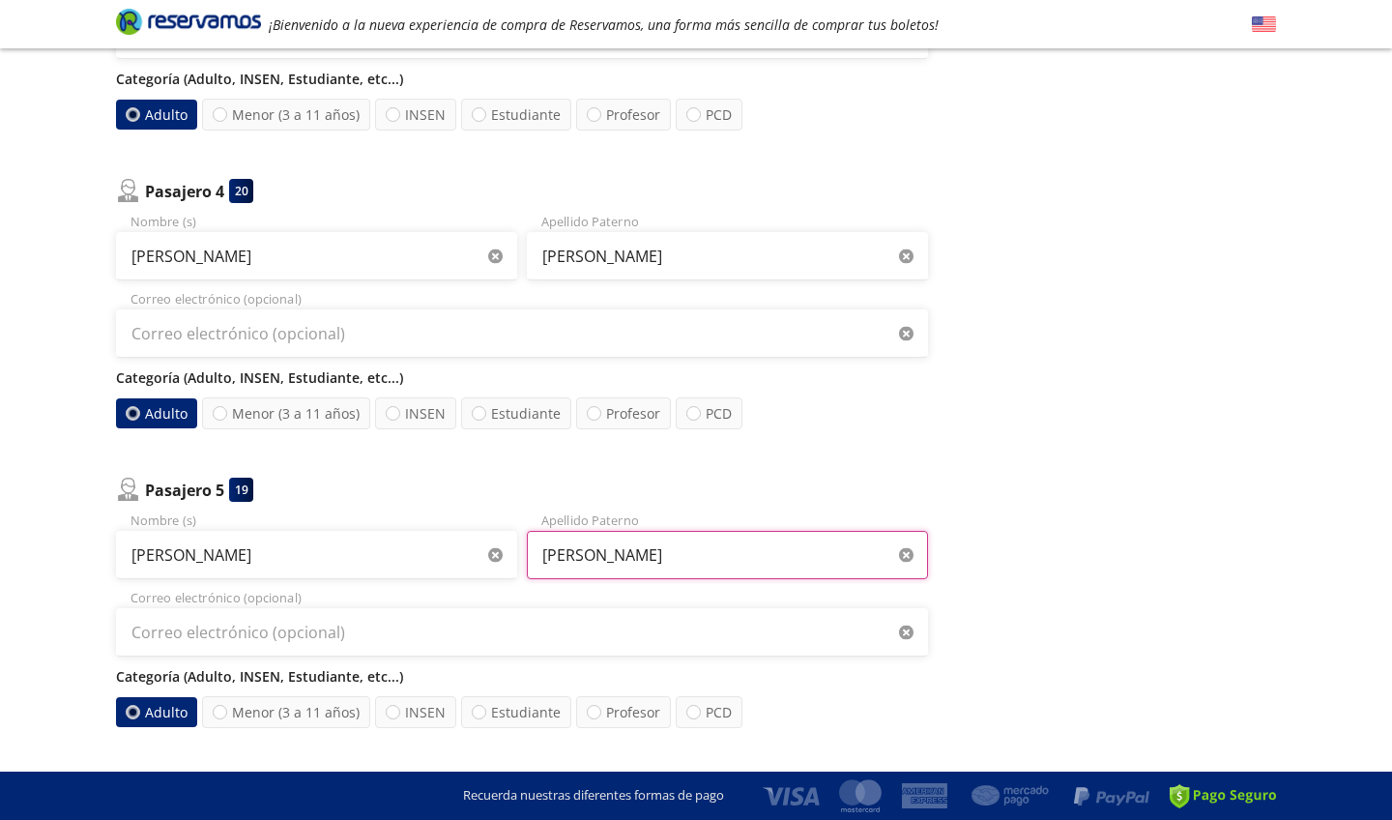
type input "[PERSON_NAME]"
click at [1184, 475] on div "Regresar a Horarios Completa tu compra en : 11:38 Pago total $ 6,127.50 MXN Tu …" at bounding box center [1116, 46] width 319 height 1814
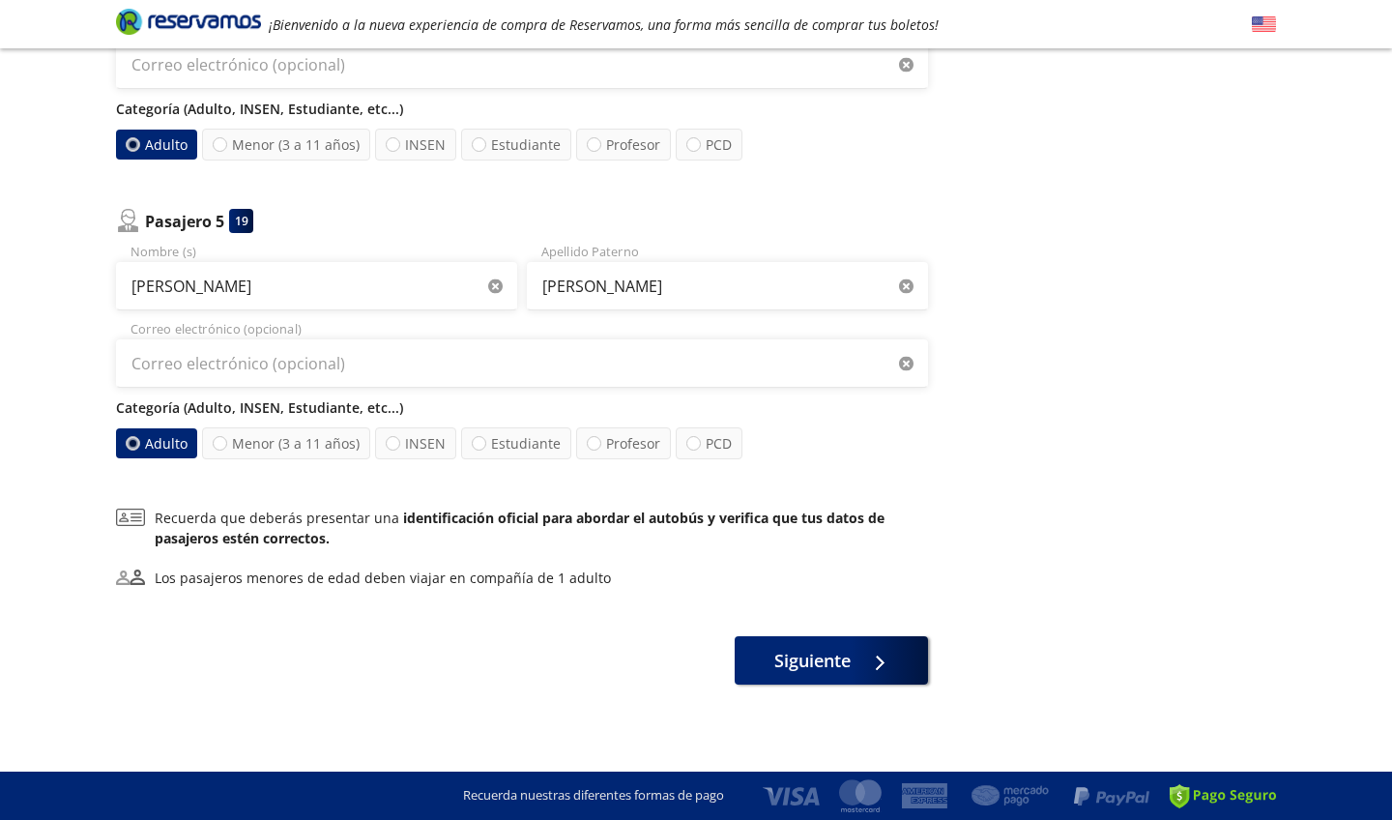
scroll to position [1252, 0]
click at [848, 658] on span "Siguiente" at bounding box center [813, 657] width 76 height 26
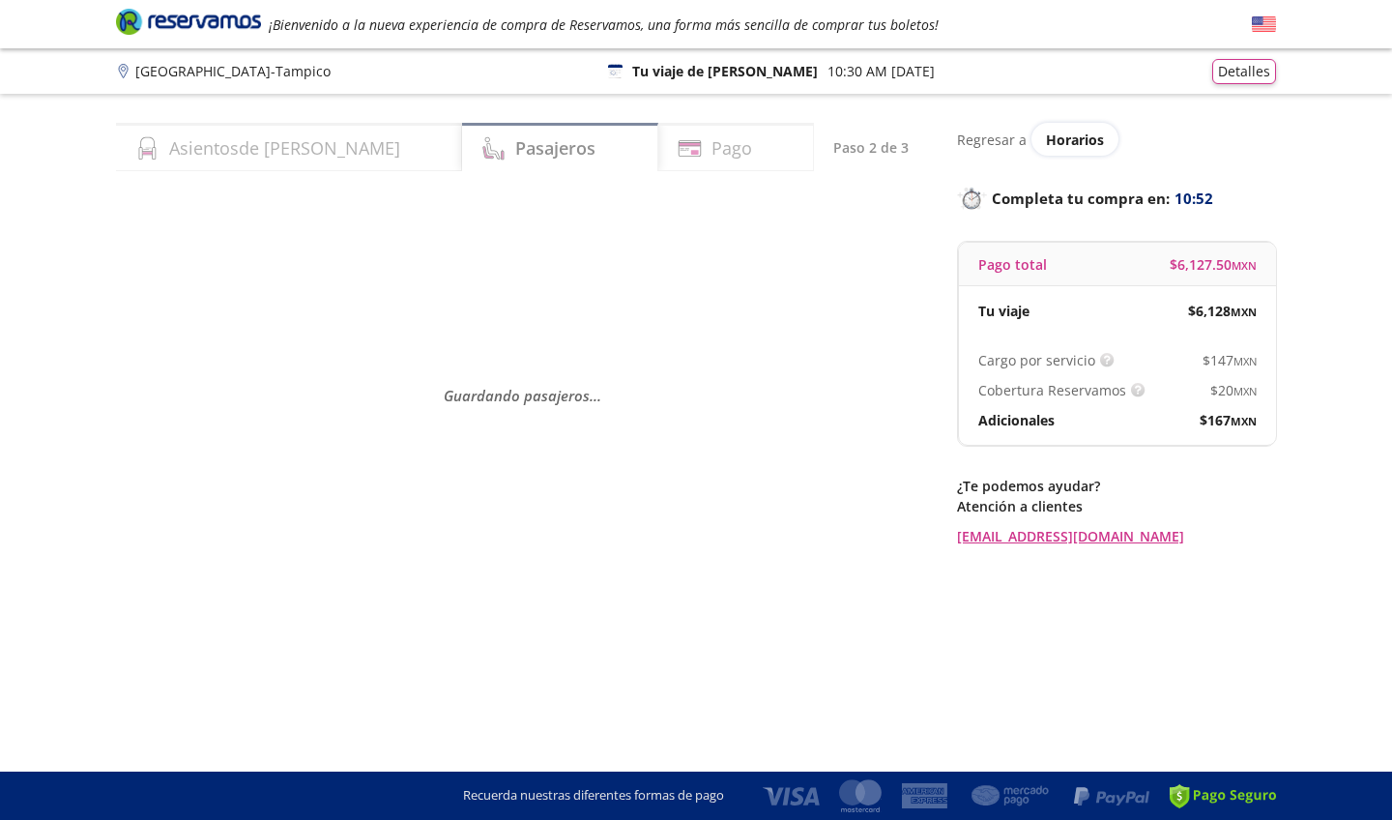
scroll to position [0, 0]
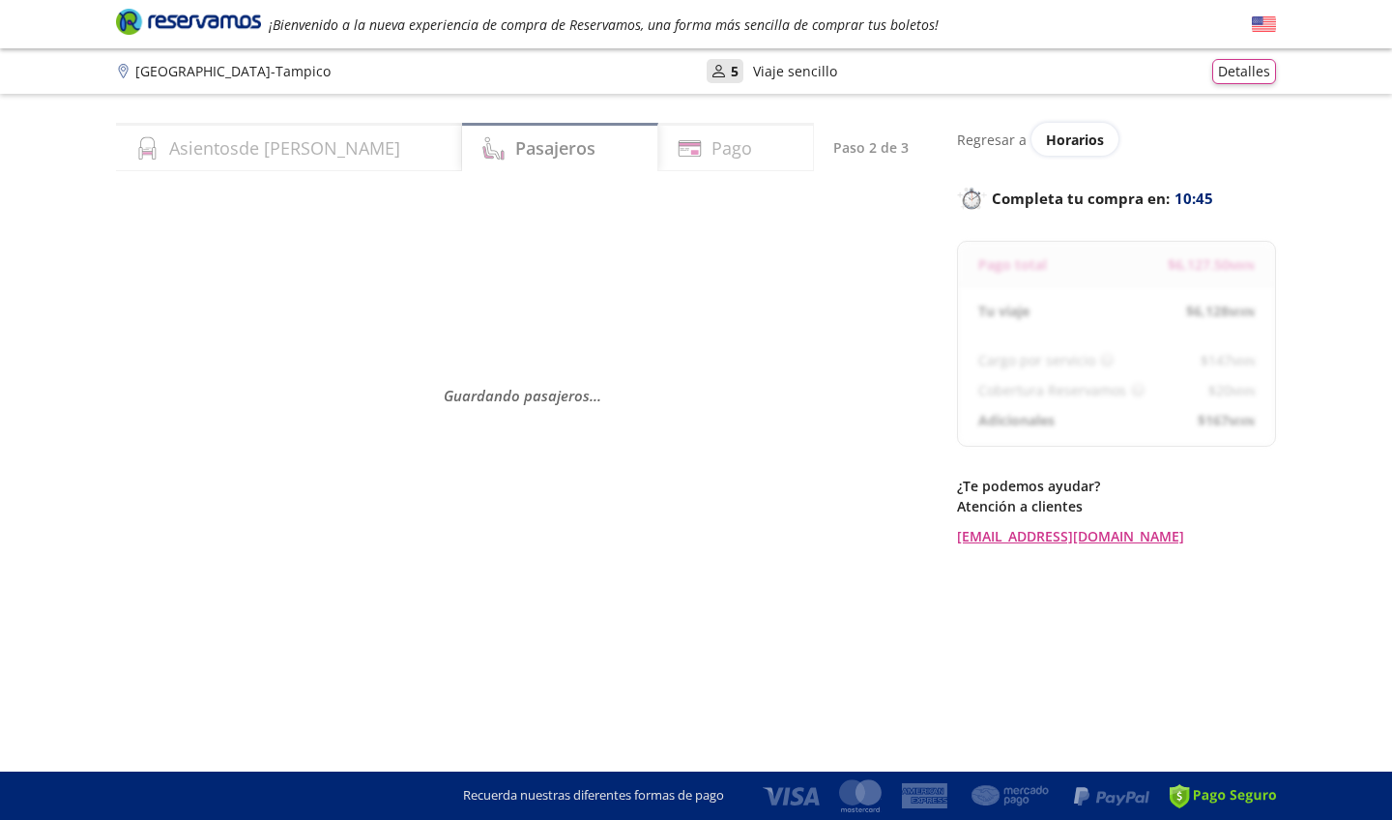
select select "MX"
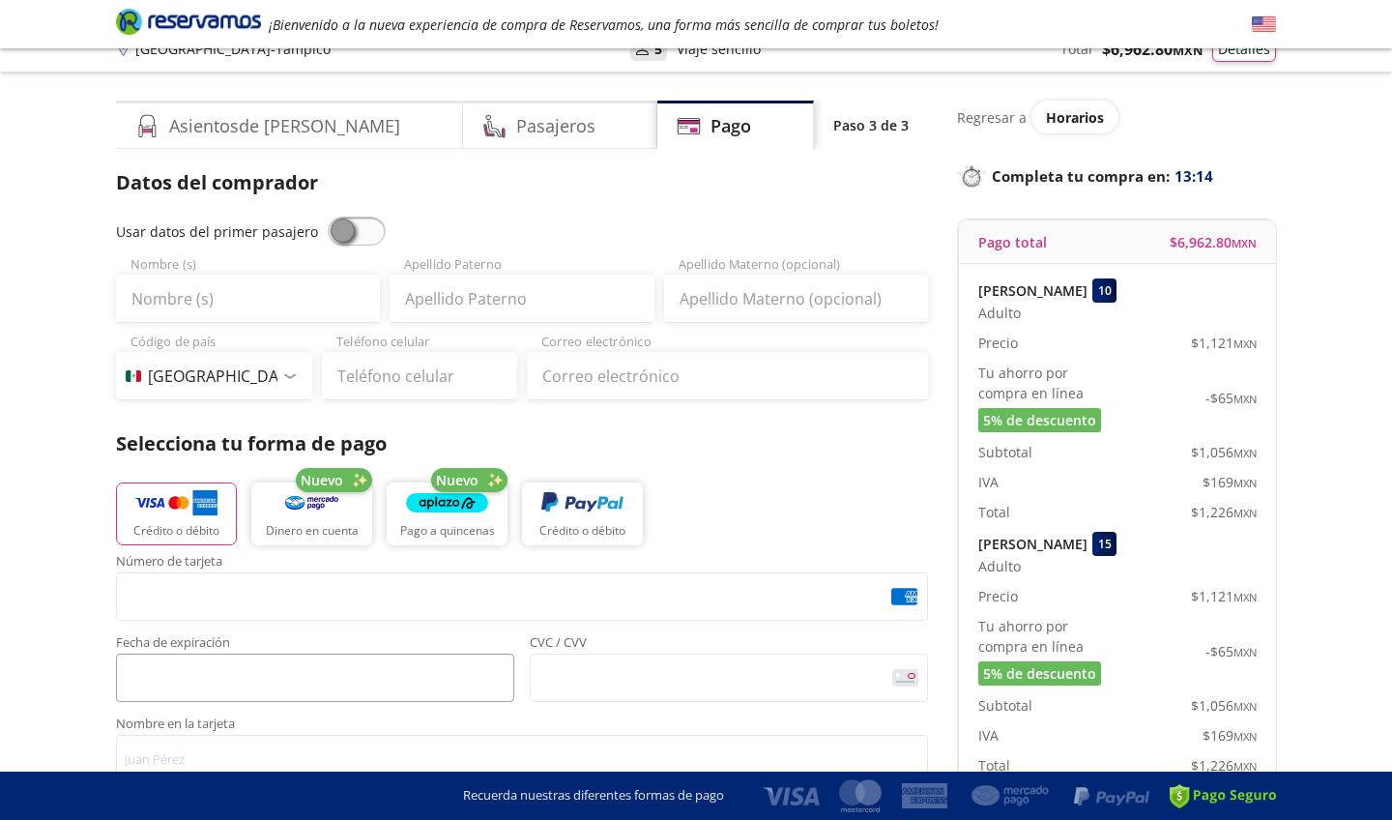
scroll to position [22, 0]
click at [702, 720] on span "Nombre en la tarjeta" at bounding box center [522, 725] width 812 height 17
click at [702, 735] on input "Nombre en la tarjeta" at bounding box center [522, 759] width 812 height 48
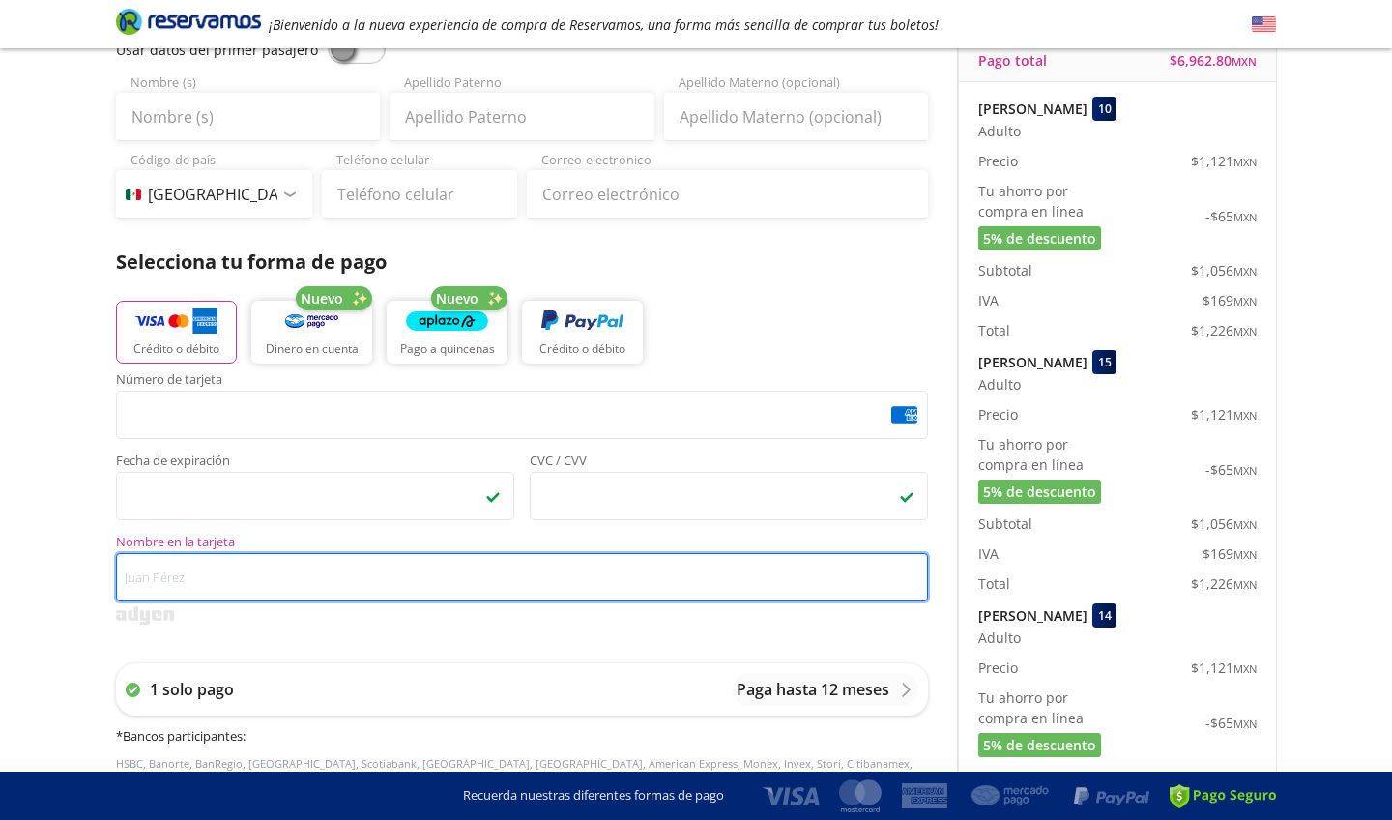
scroll to position [208, 0]
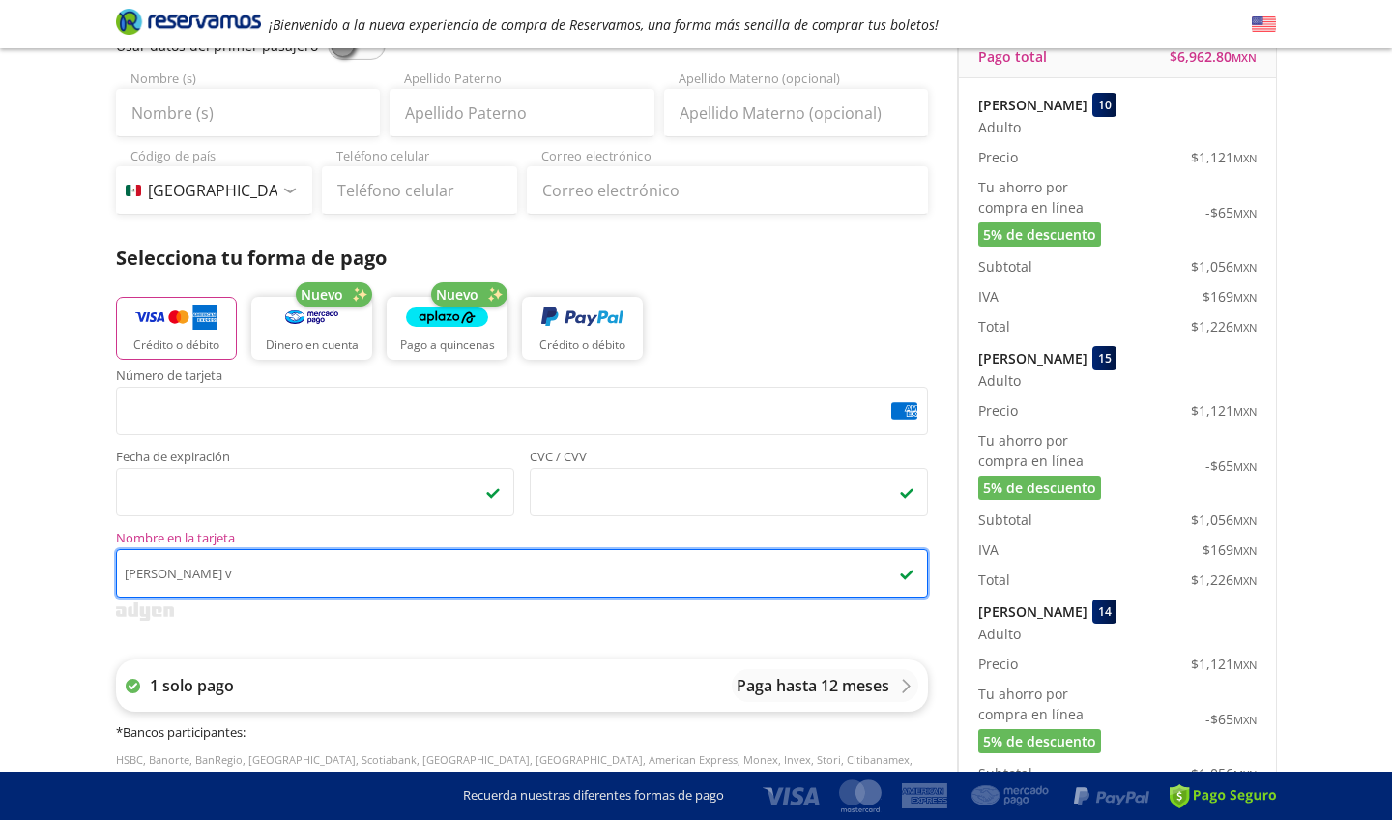
type input "[PERSON_NAME] v"
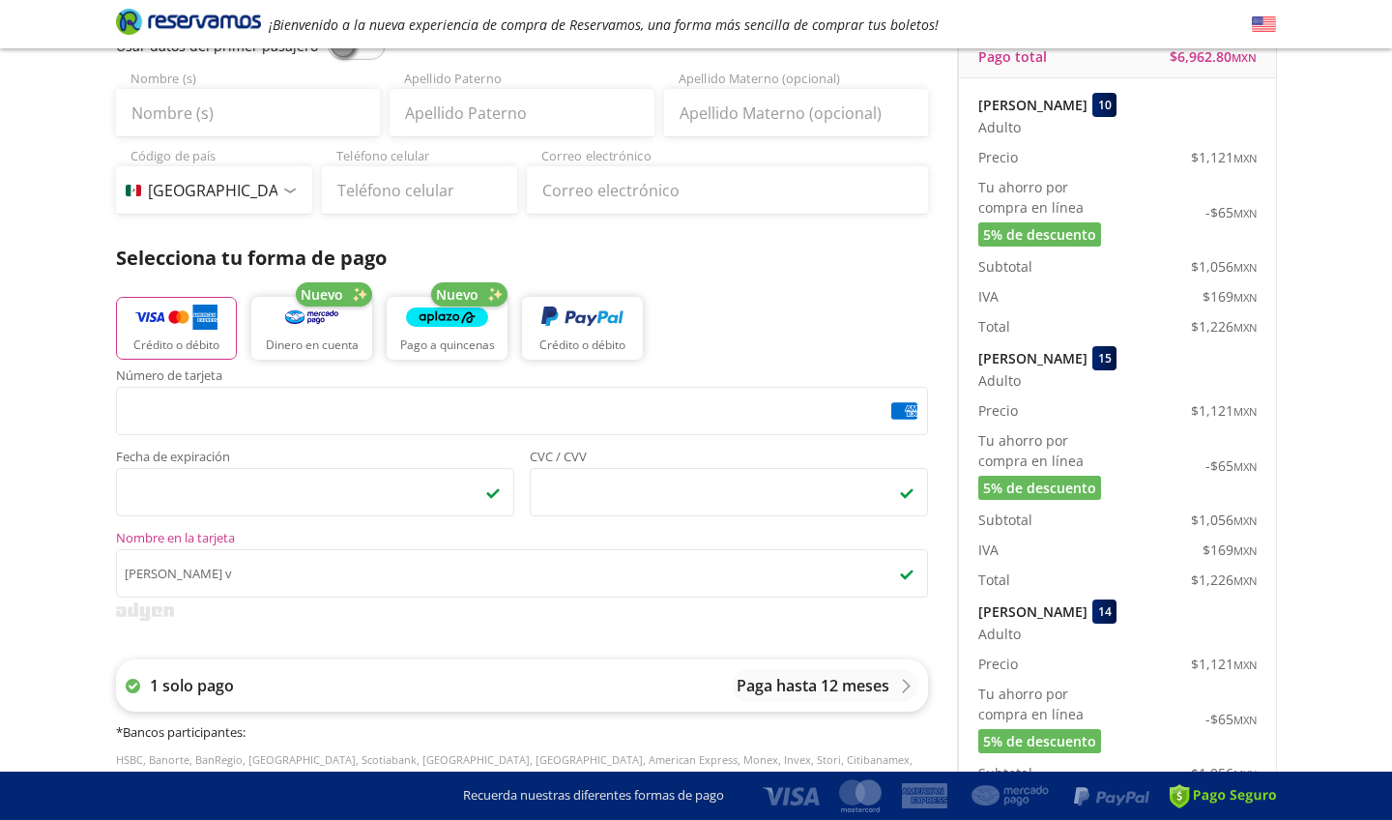
click at [495, 674] on div "1 solo pago Paga hasta 12 meses" at bounding box center [522, 685] width 812 height 52
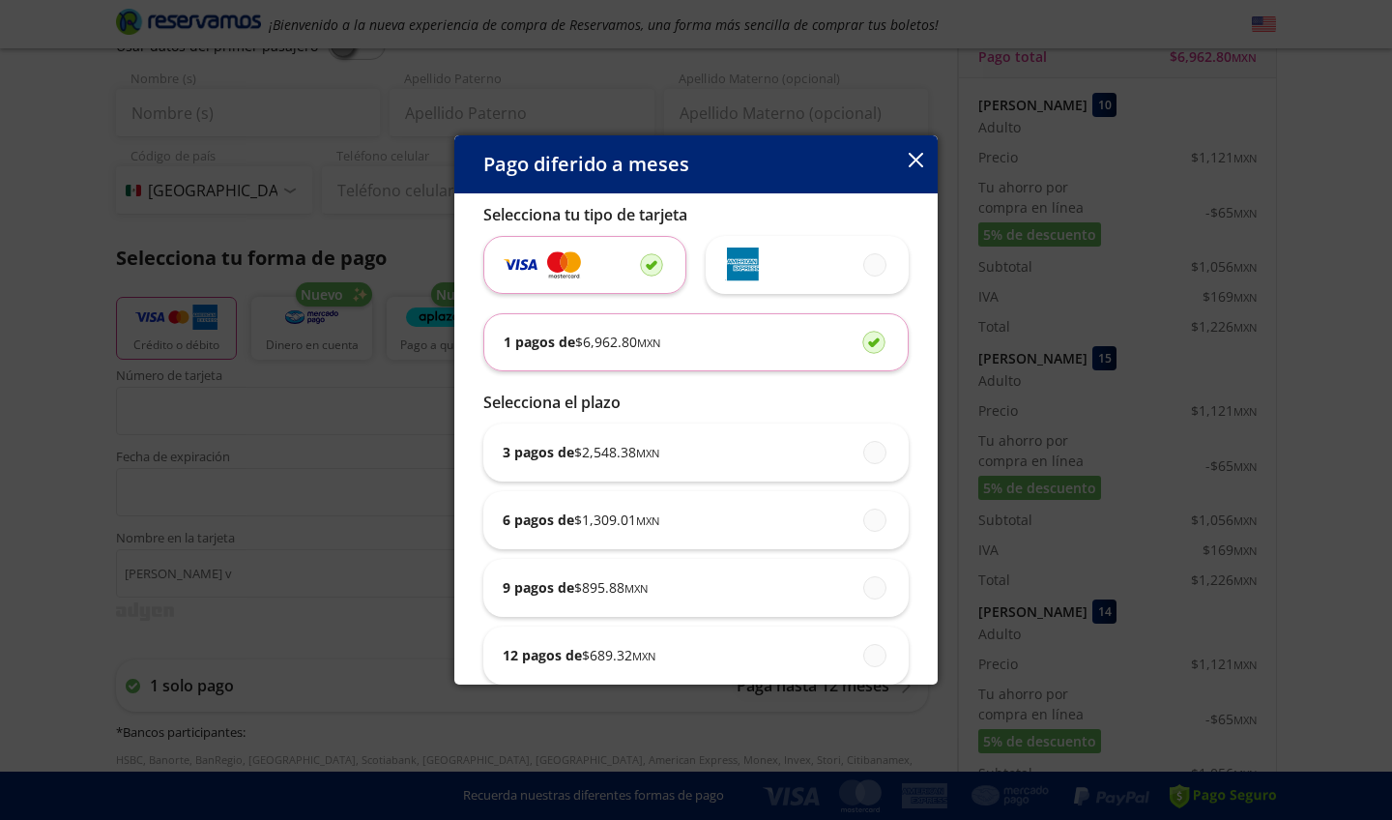
click at [919, 155] on icon "button" at bounding box center [916, 160] width 15 height 15
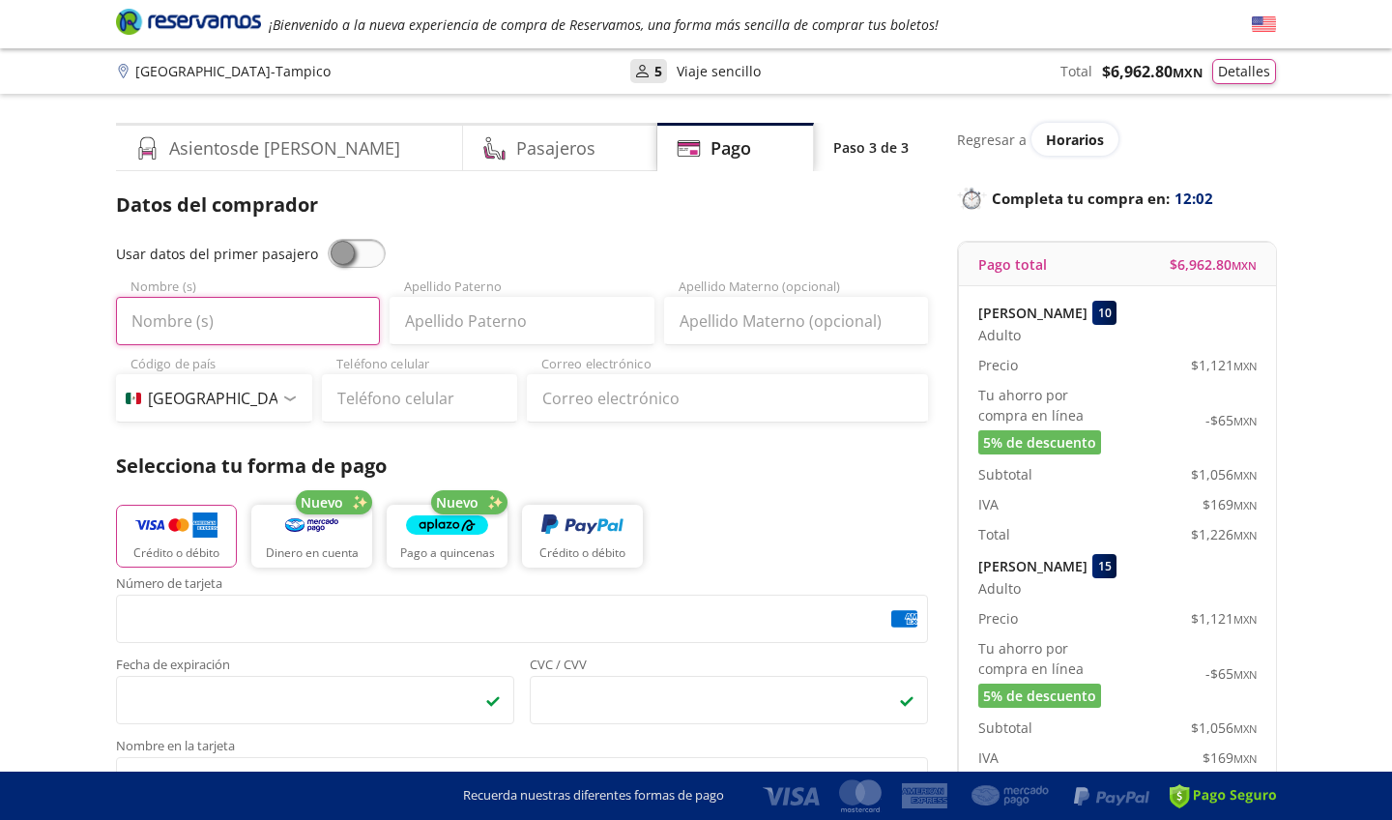
scroll to position [0, 0]
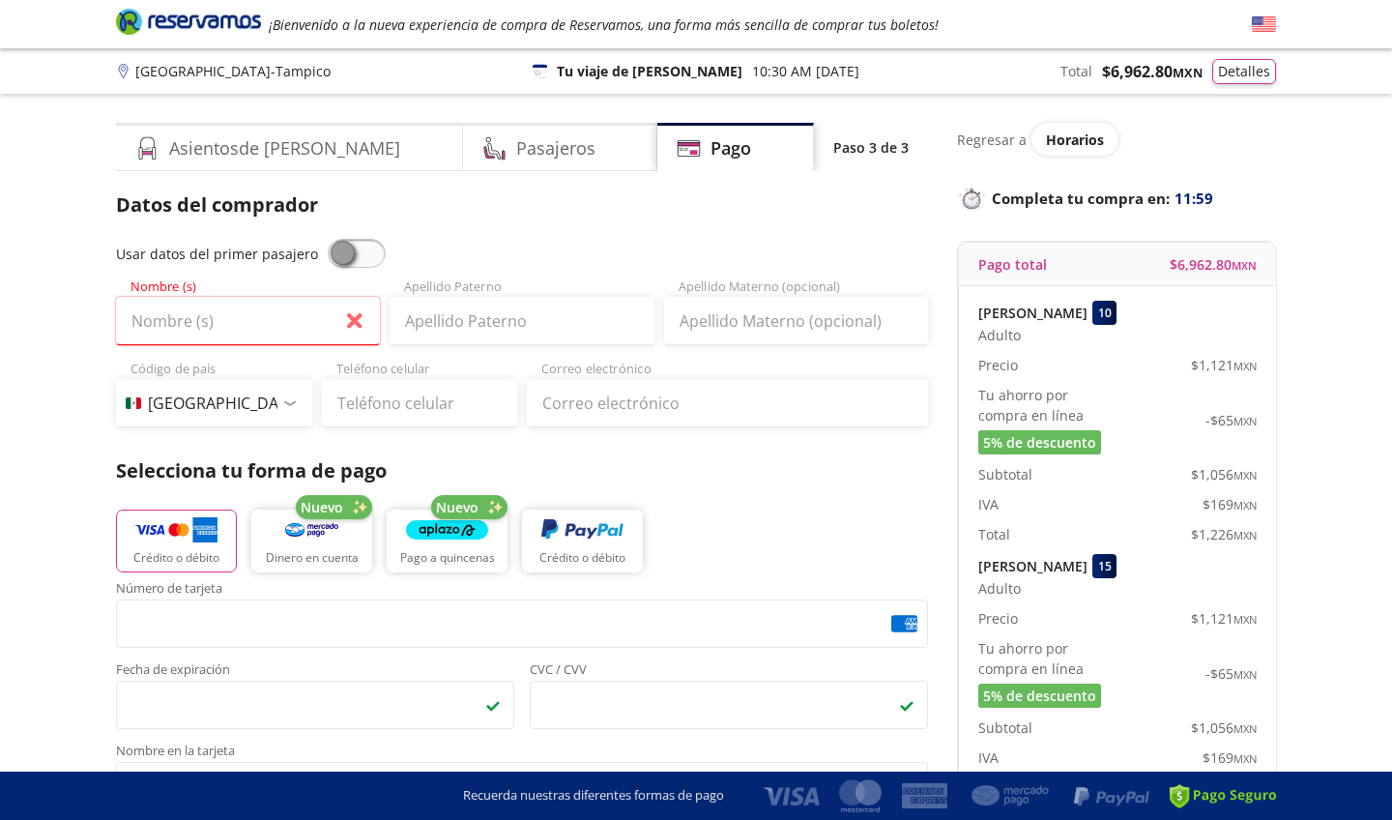
click at [345, 256] on span at bounding box center [357, 253] width 58 height 29
click at [328, 239] on input "checkbox" at bounding box center [328, 239] width 0 height 0
type input "[PERSON_NAME]"
type input "castanos"
type input "[EMAIL_ADDRESS][DOMAIN_NAME]"
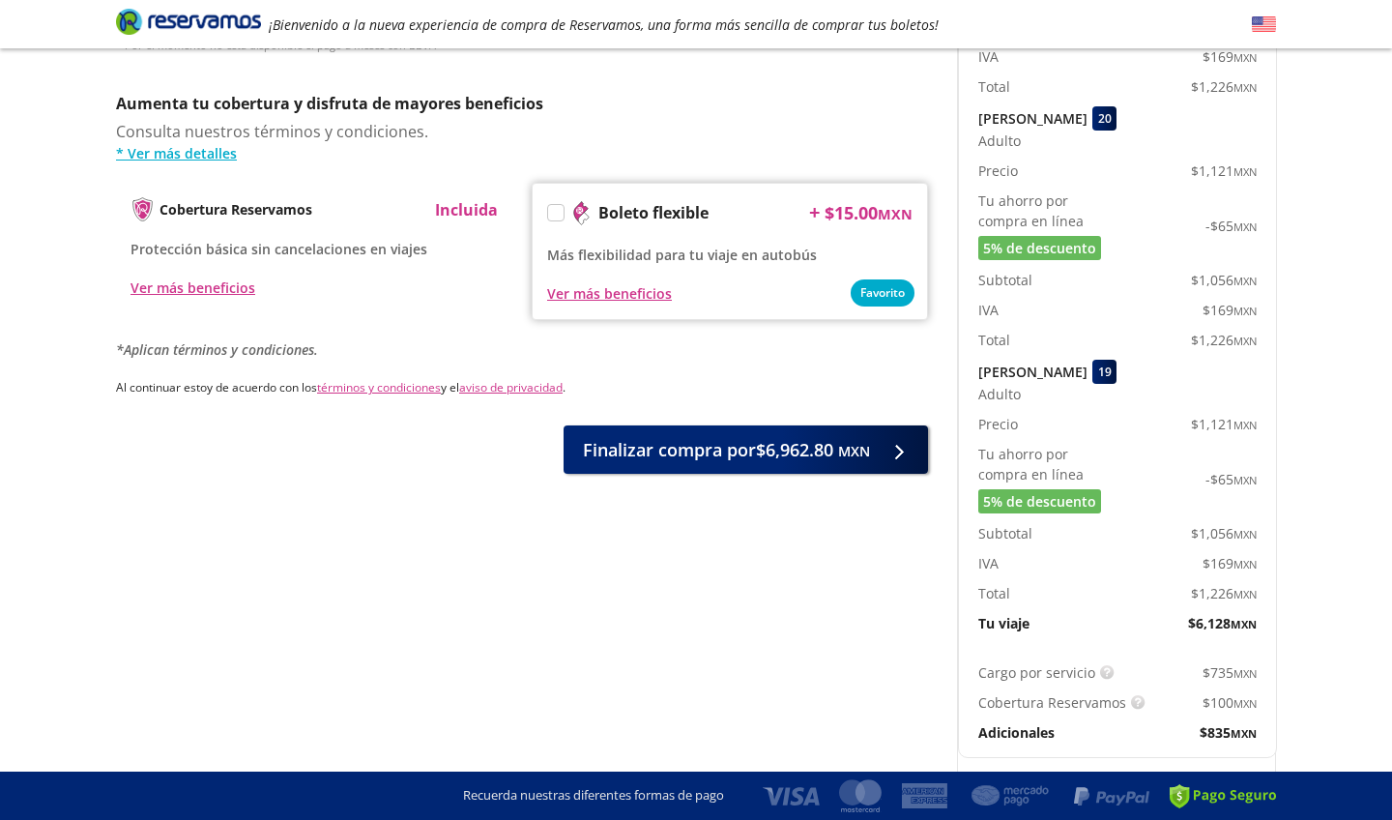
scroll to position [953, 0]
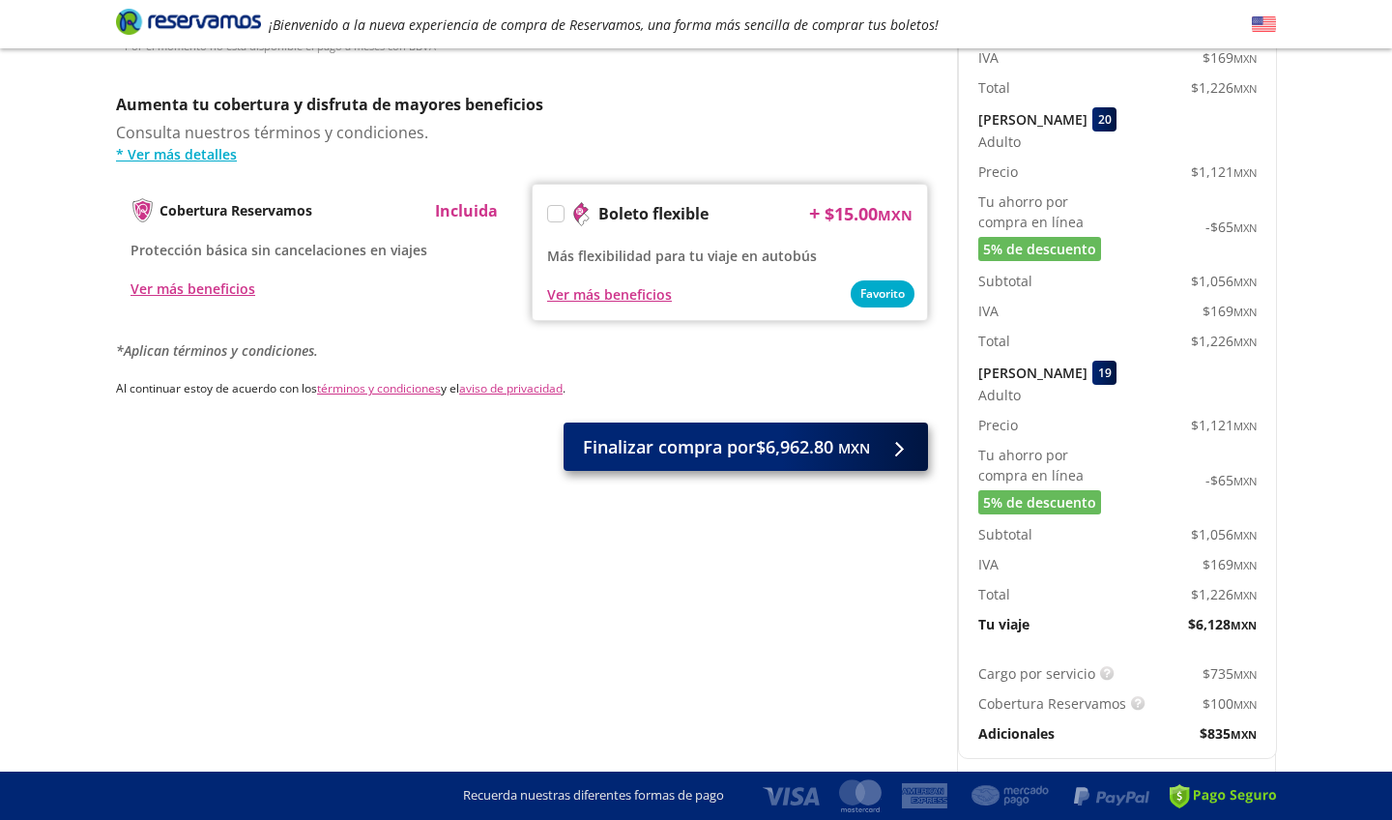
click at [732, 436] on span "Finalizar compra por $6,962.80 MXN" at bounding box center [726, 447] width 287 height 26
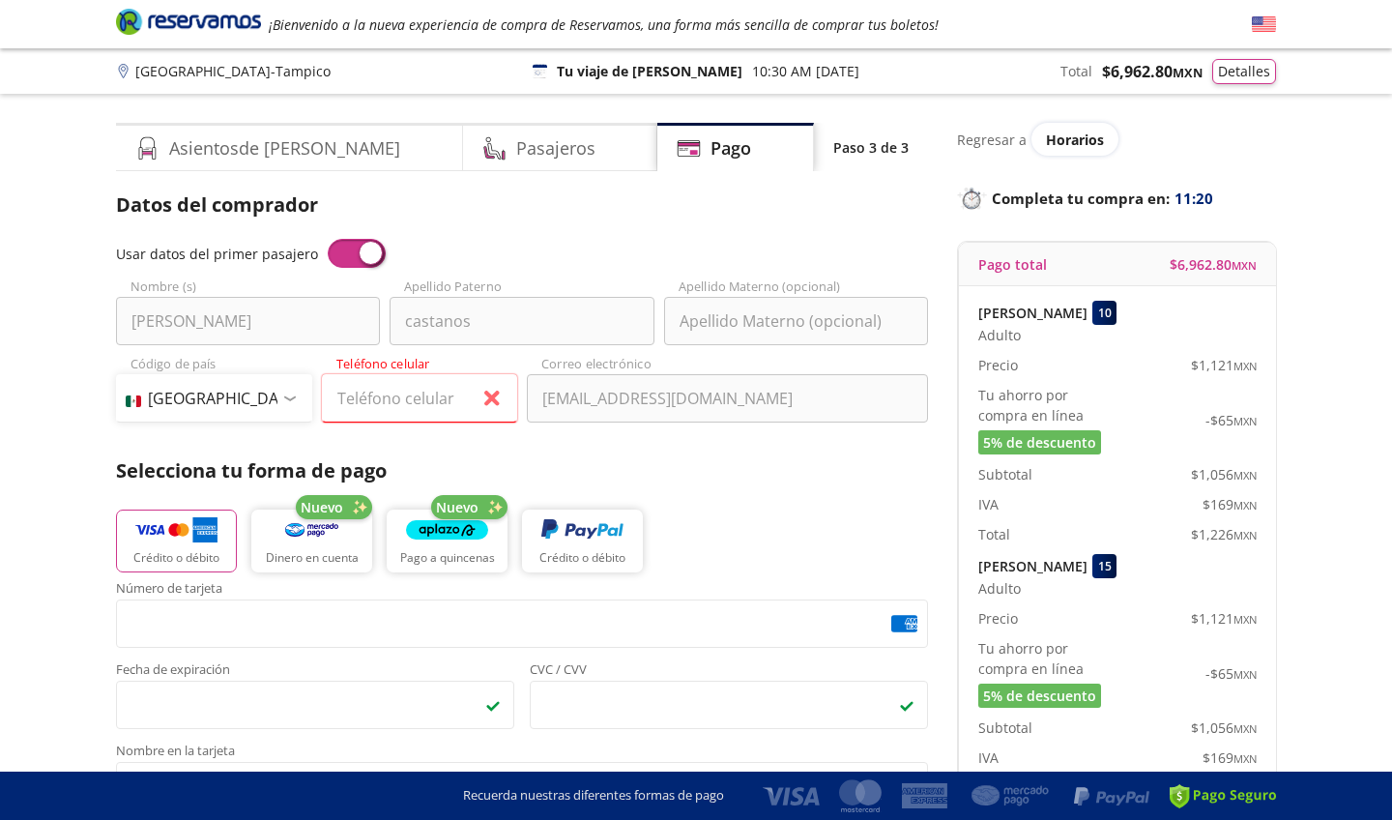
scroll to position [0, 0]
type input "833 188 0147"
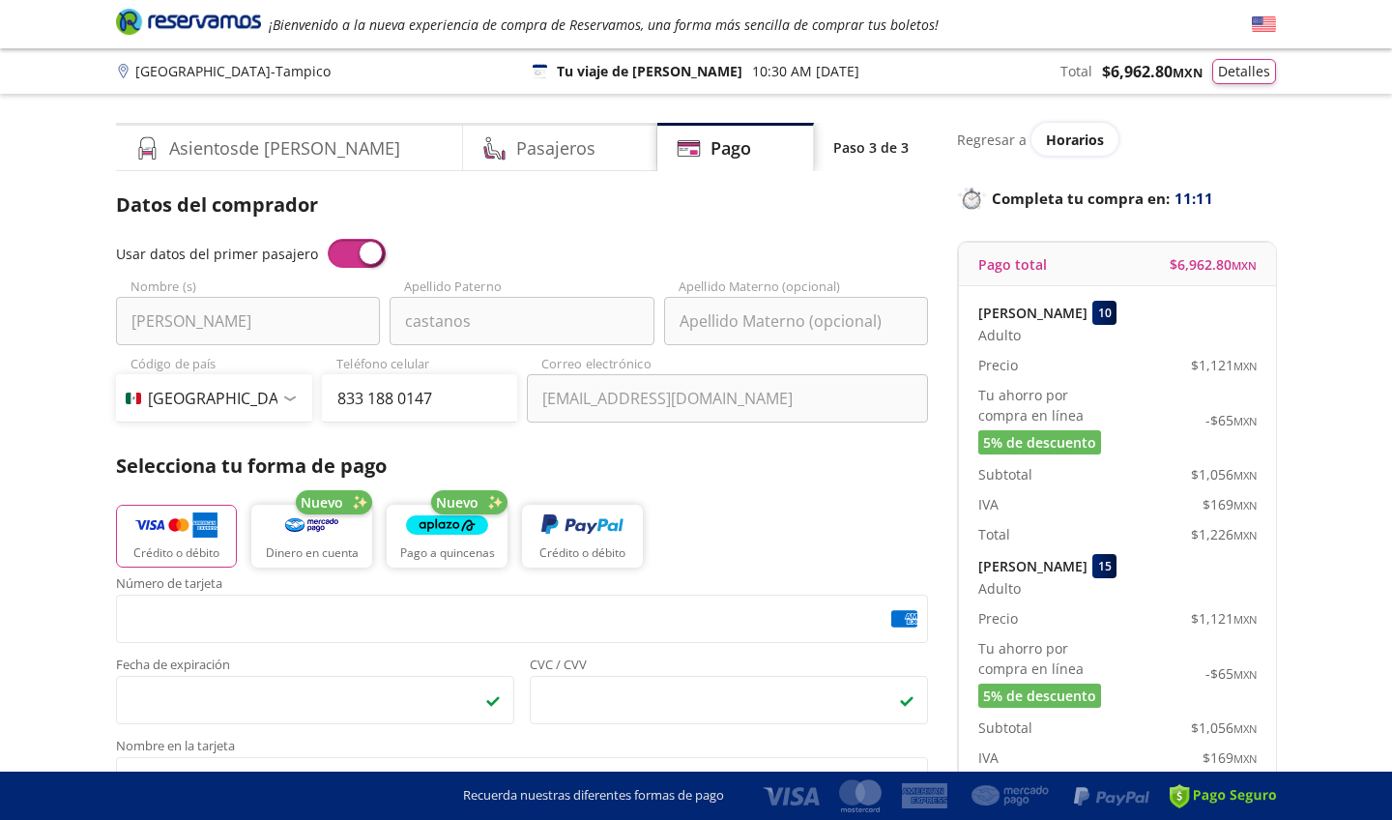
click at [698, 473] on p "Selecciona tu forma de pago" at bounding box center [522, 466] width 812 height 29
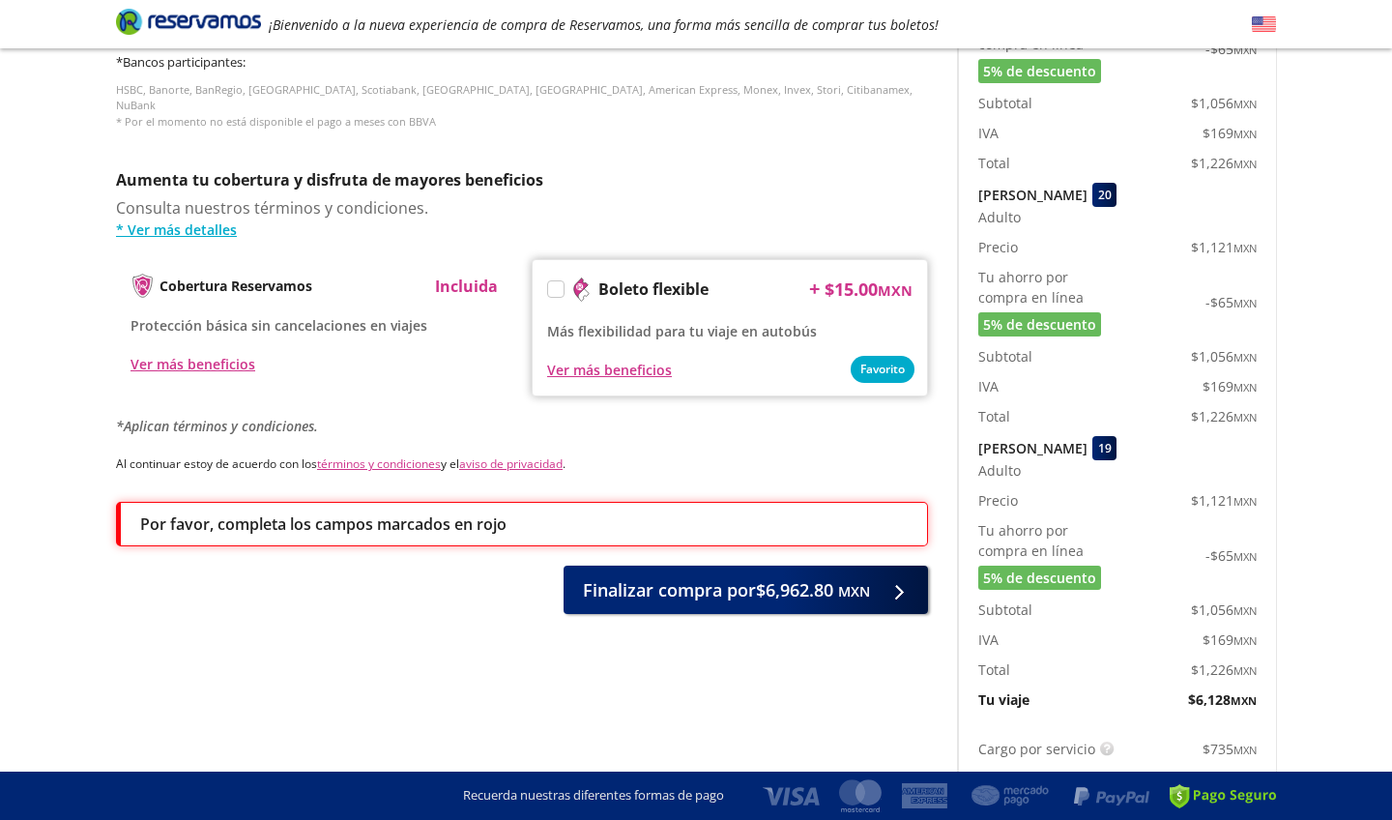
scroll to position [886, 0]
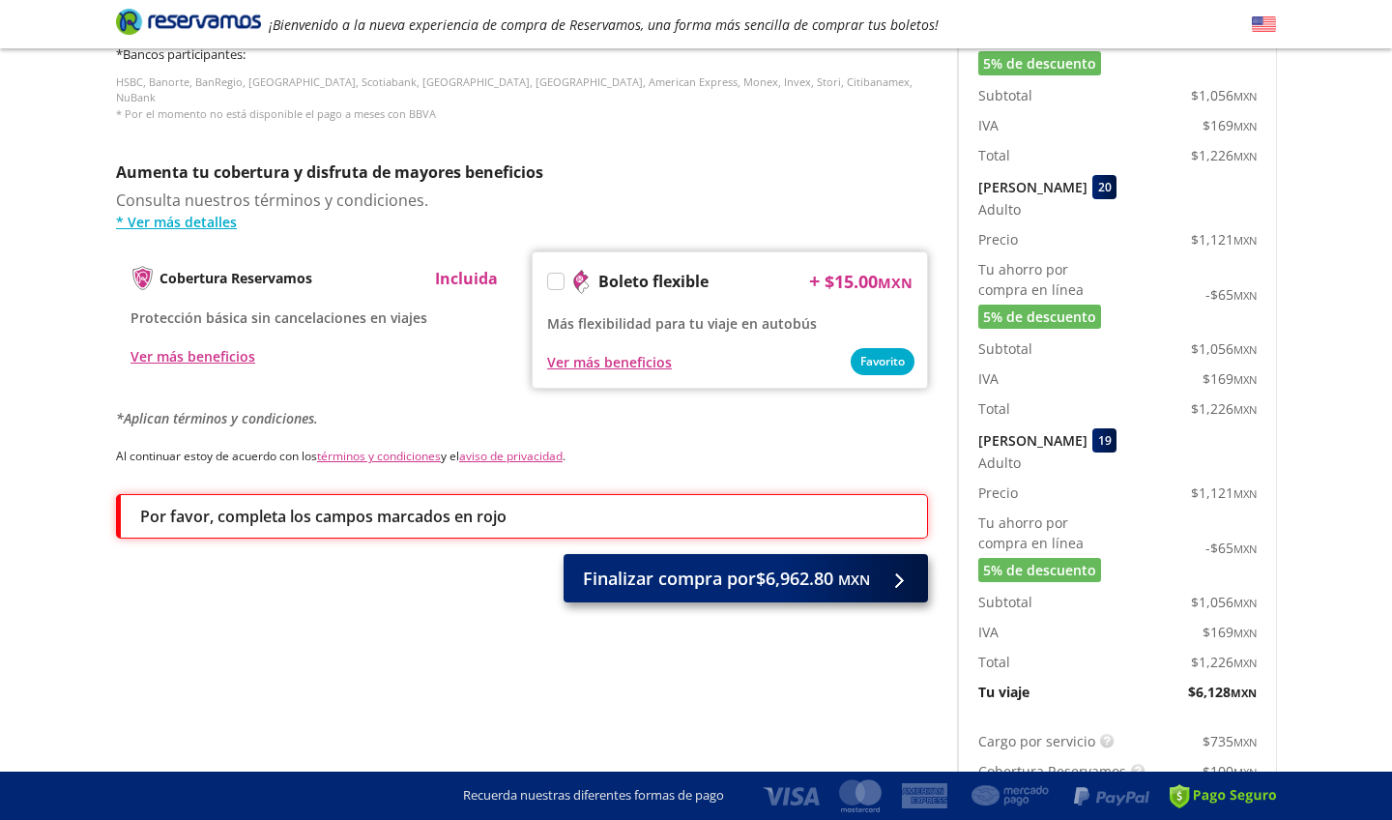
click at [767, 571] on span "Finalizar compra por $6,962.80 MXN" at bounding box center [726, 579] width 287 height 26
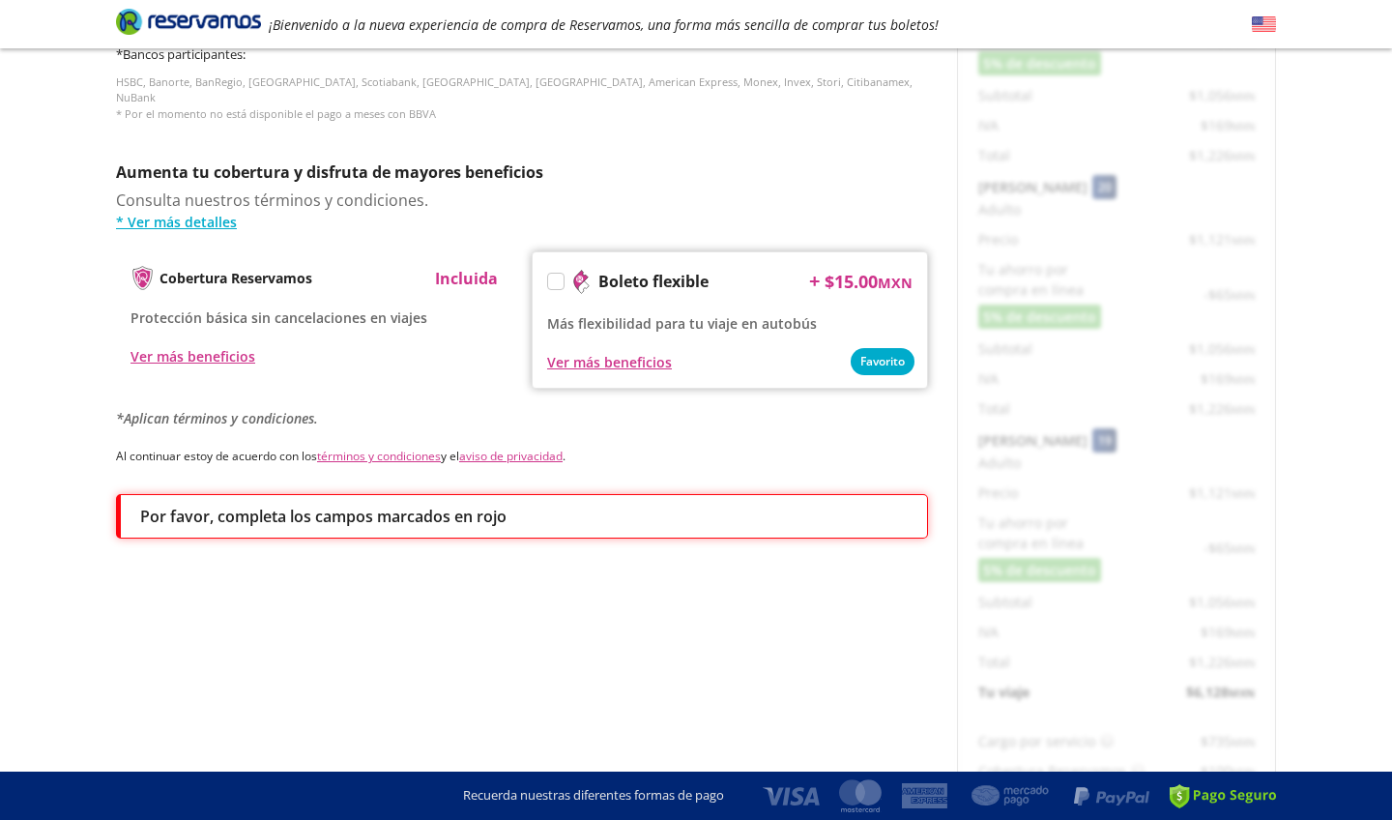
scroll to position [0, 0]
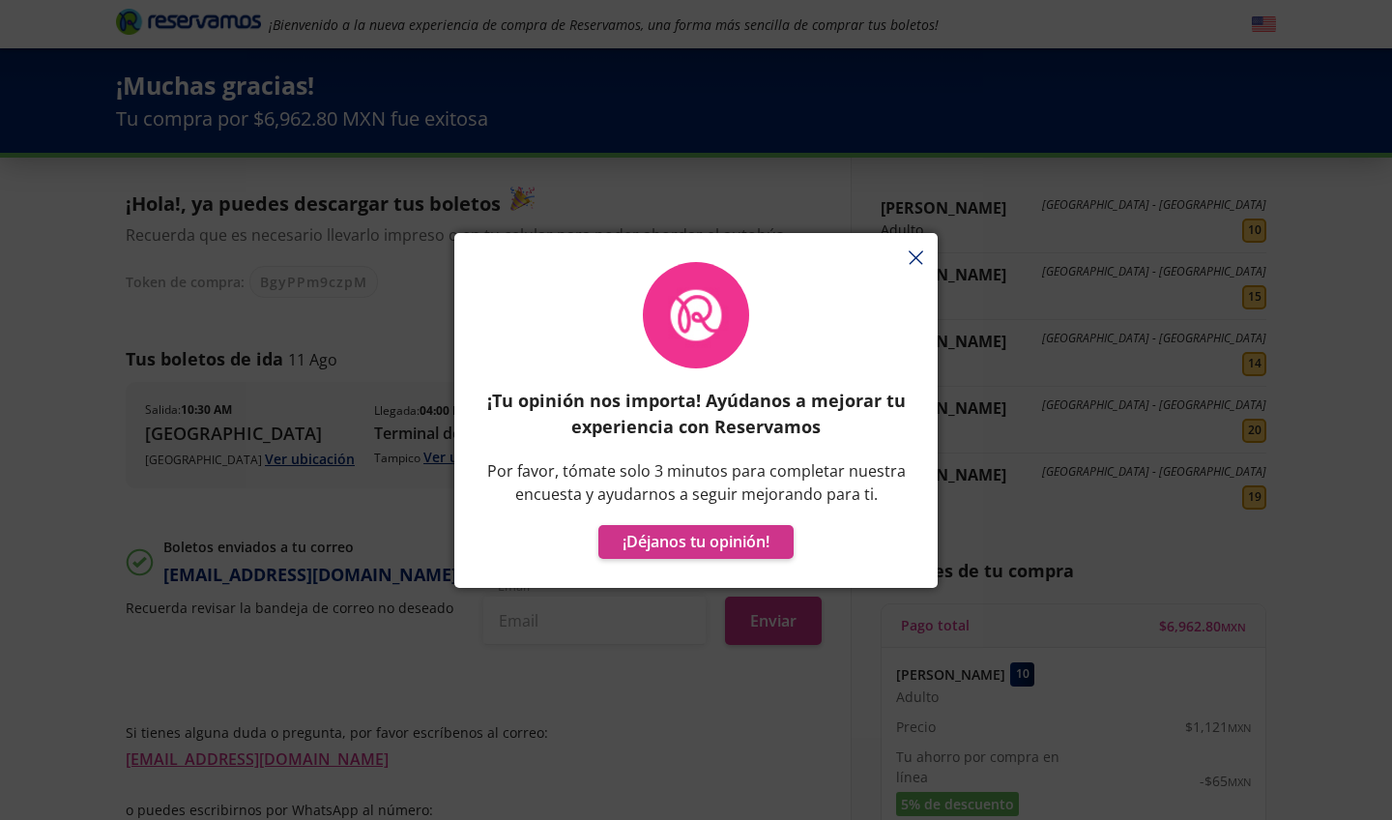
click at [913, 255] on div "¡Tu opinión nos importa! Ayúdanos a mejorar tu experiencia con Reservamos Por f…" at bounding box center [695, 420] width 483 height 336
click at [921, 260] on div "¡Tu opinión nos importa! Ayúdanos a mejorar tu experiencia con Reservamos Por f…" at bounding box center [695, 420] width 483 height 336
click at [916, 260] on div "¡Tu opinión nos importa! Ayúdanos a mejorar tu experiencia con Reservamos Por f…" at bounding box center [695, 420] width 483 height 336
click at [915, 258] on div "¡Tu opinión nos importa! Ayúdanos a mejorar tu experiencia con Reservamos Por f…" at bounding box center [695, 420] width 483 height 336
click at [725, 541] on button "¡Déjanos tu opinión!" at bounding box center [696, 542] width 195 height 34
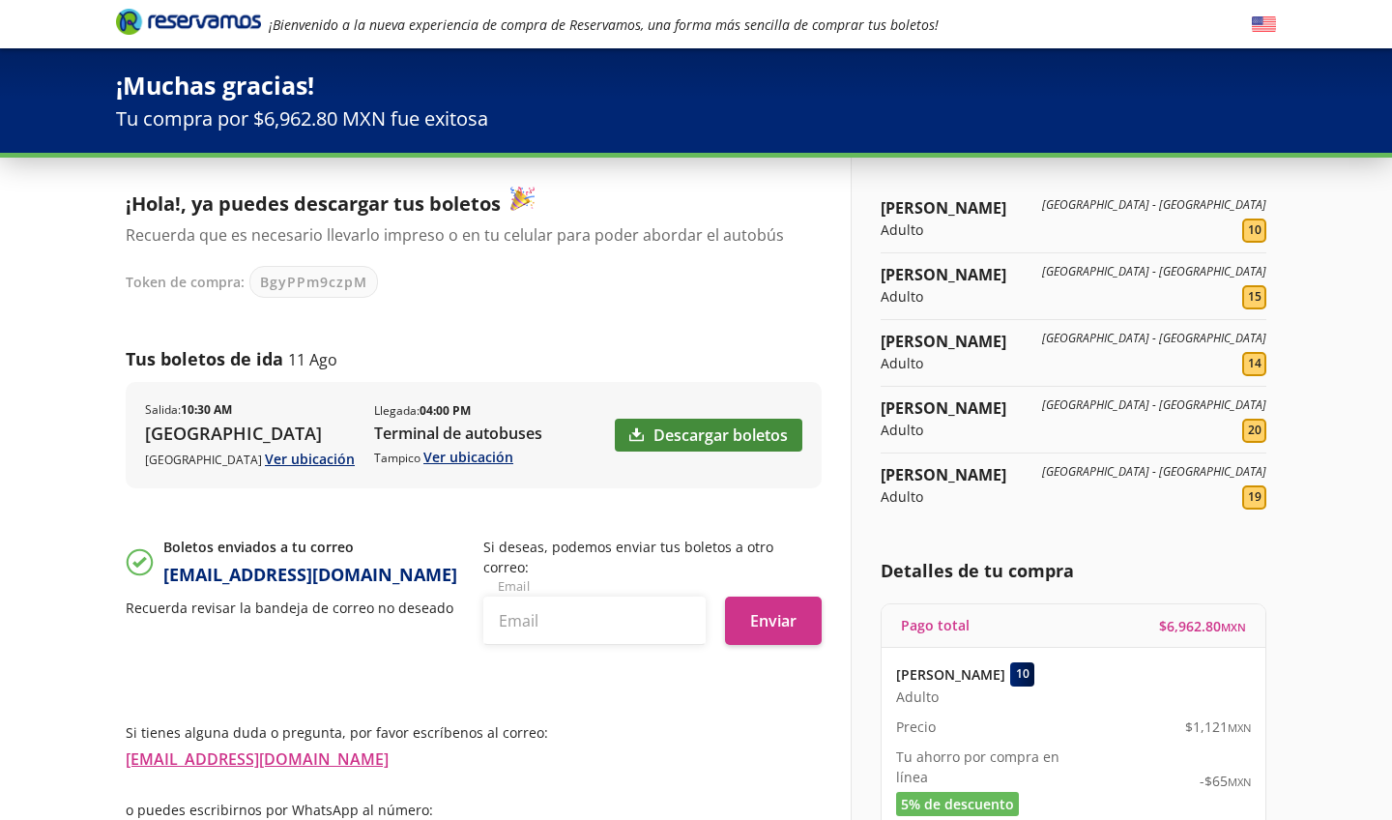
click at [750, 437] on link "Descargar boletos" at bounding box center [709, 435] width 188 height 33
